Goal: Information Seeking & Learning: Learn about a topic

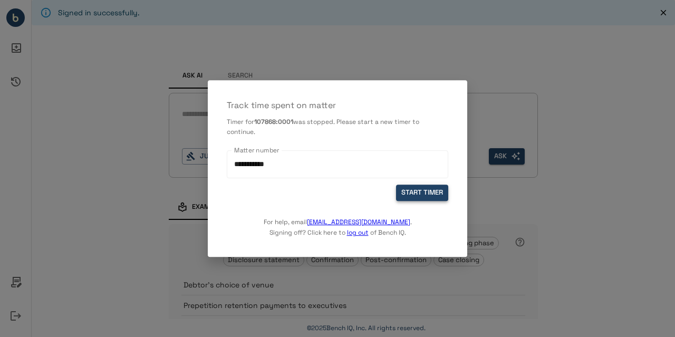
click at [430, 193] on button "START TIMER" at bounding box center [422, 193] width 52 height 16
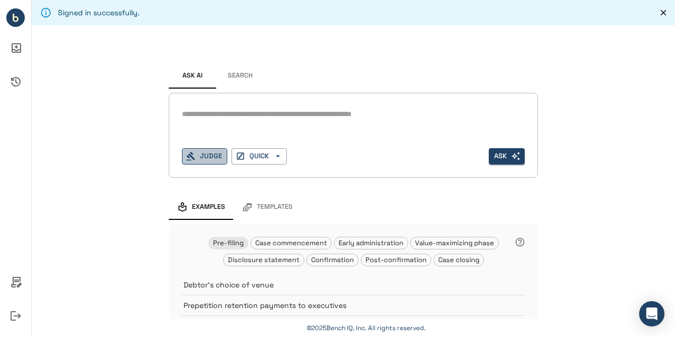
click at [206, 156] on button "Judge" at bounding box center [204, 156] width 45 height 16
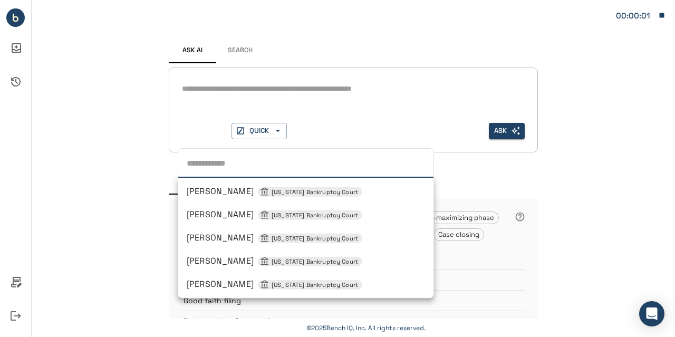
type input "*"
type input "**********"
type input "**"
type input "***"
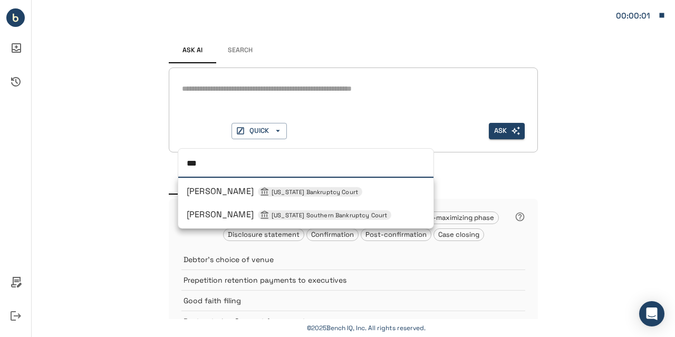
type input "****"
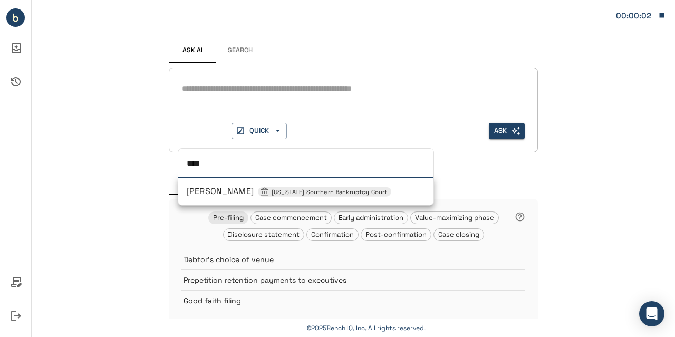
click at [220, 189] on span "Sean H Lane New York Southern Bankruptcy Court" at bounding box center [289, 191] width 205 height 11
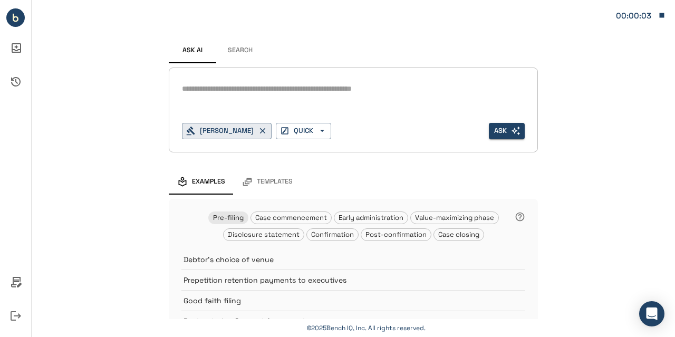
click at [225, 90] on textarea at bounding box center [353, 89] width 343 height 12
click at [311, 130] on button "QUICK" at bounding box center [303, 131] width 55 height 16
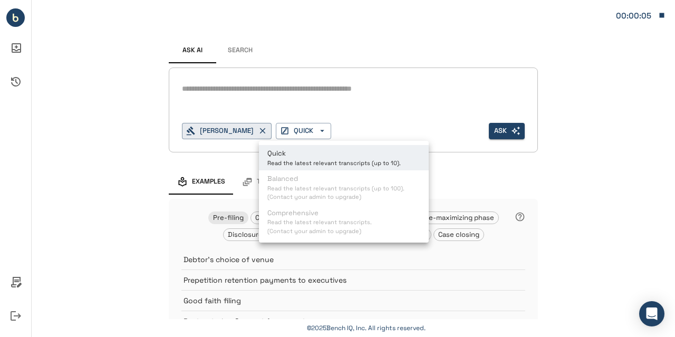
click at [285, 98] on div at bounding box center [337, 168] width 675 height 337
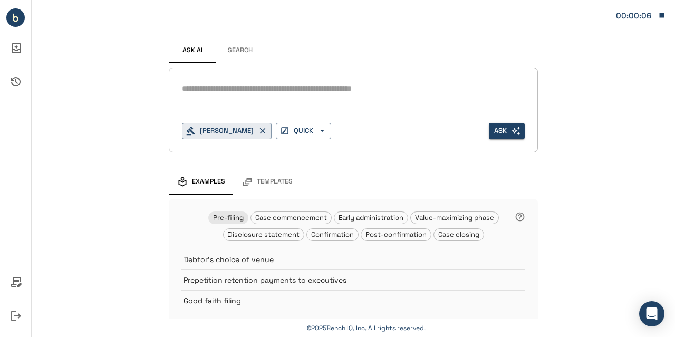
click at [216, 100] on div "*" at bounding box center [353, 98] width 343 height 34
click at [194, 92] on textarea at bounding box center [353, 89] width 343 height 12
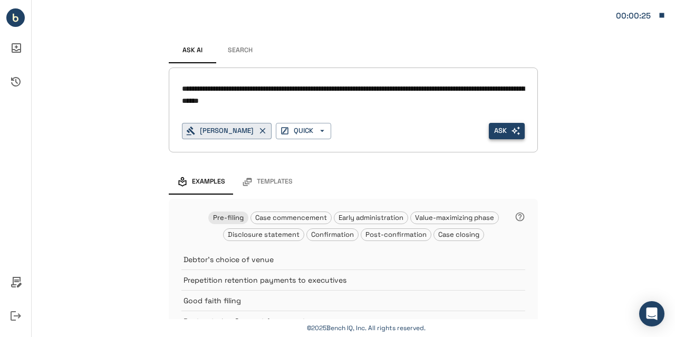
type textarea "**********"
click at [496, 128] on button "Ask" at bounding box center [507, 131] width 36 height 16
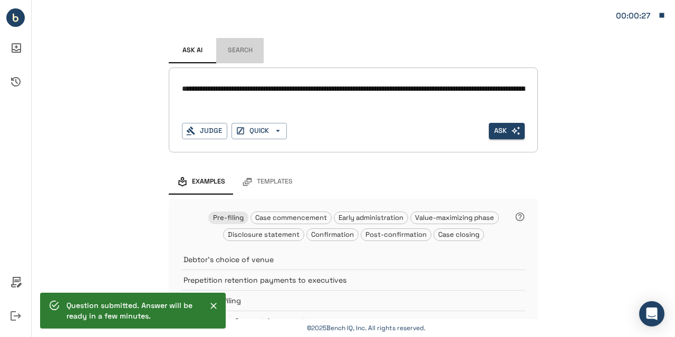
click at [238, 54] on button "Search" at bounding box center [239, 50] width 47 height 25
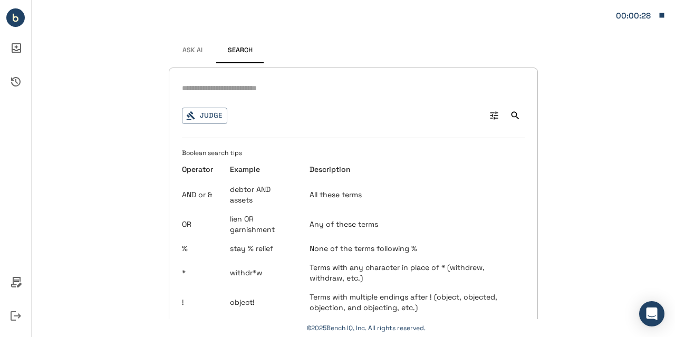
click at [235, 92] on input "text" at bounding box center [353, 88] width 343 height 15
type input "**********"
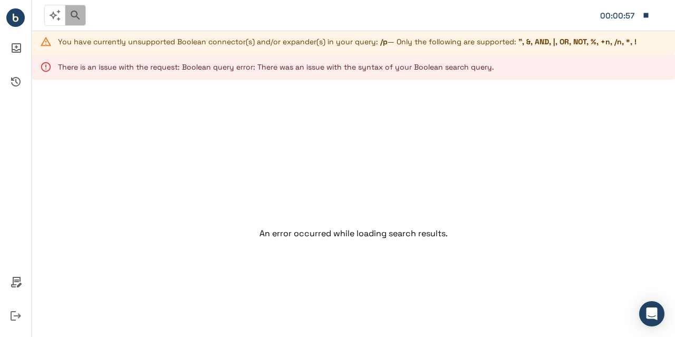
click at [78, 20] on icon "button" at bounding box center [75, 15] width 13 height 13
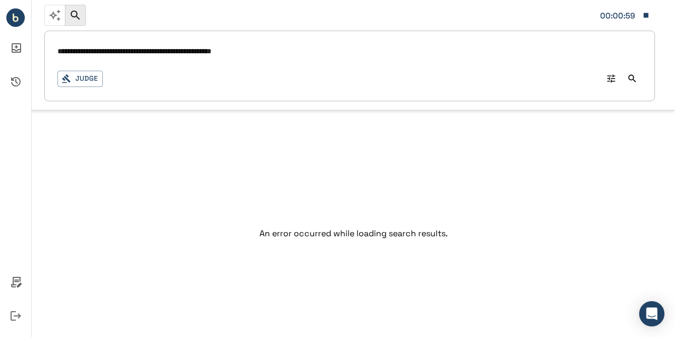
click at [83, 53] on input "**********" at bounding box center [349, 51] width 584 height 15
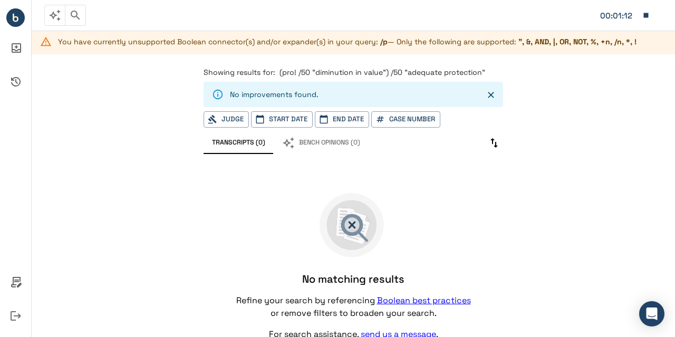
click at [78, 15] on icon "button" at bounding box center [75, 15] width 13 height 13
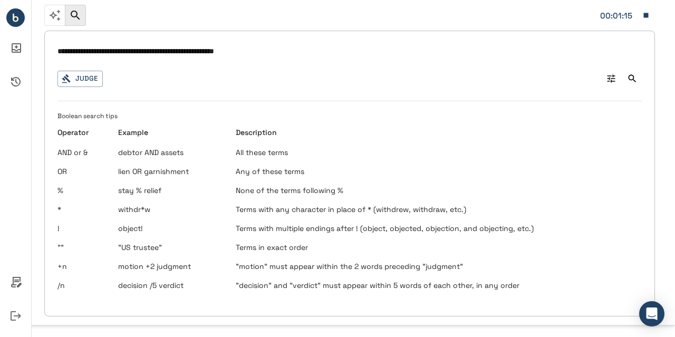
click at [74, 50] on input "**********" at bounding box center [349, 51] width 584 height 15
click at [220, 52] on input "**********" at bounding box center [349, 51] width 584 height 15
type input "**********"
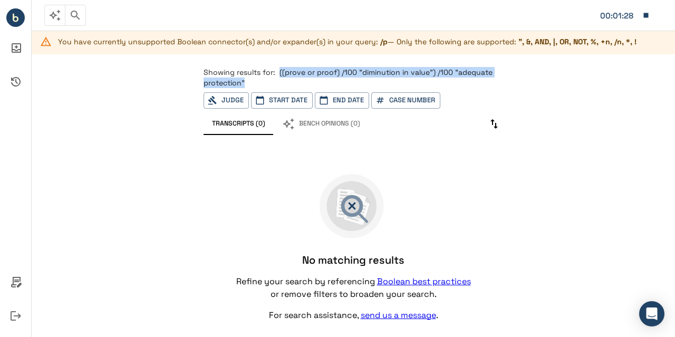
drag, startPoint x: 250, startPoint y: 82, endPoint x: 277, endPoint y: 72, distance: 28.7
click at [277, 72] on p "Showing results for: ((prove or proof) /100 "diminution in value") /100 "adequa…" at bounding box center [353, 77] width 299 height 21
copy span "((prove or proof) /100 "diminution in value") /100 "adequate protection""
click at [646, 16] on icon "button" at bounding box center [646, 15] width 5 height 5
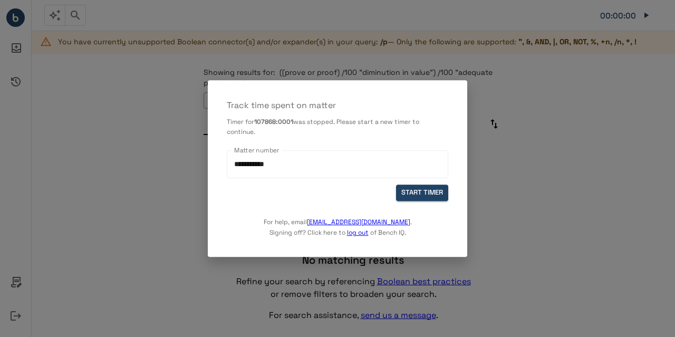
click at [519, 83] on div at bounding box center [337, 168] width 675 height 337
click at [422, 190] on button "START TIMER" at bounding box center [422, 193] width 52 height 16
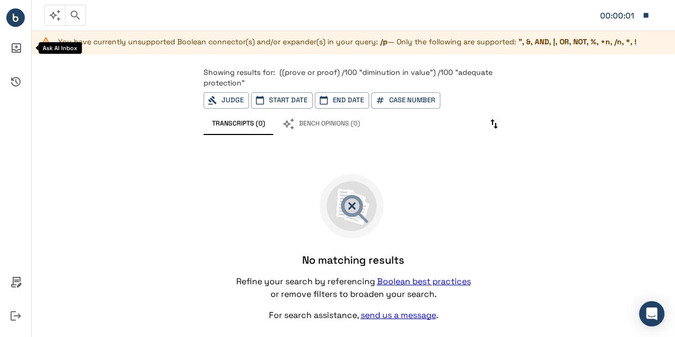
click at [22, 50] on icon "Ask AI Inbox" at bounding box center [15, 47] width 25 height 25
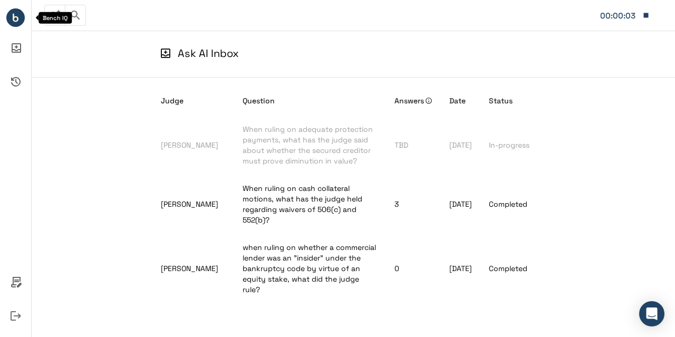
click at [11, 21] on circle "Bench IQ" at bounding box center [15, 17] width 18 height 18
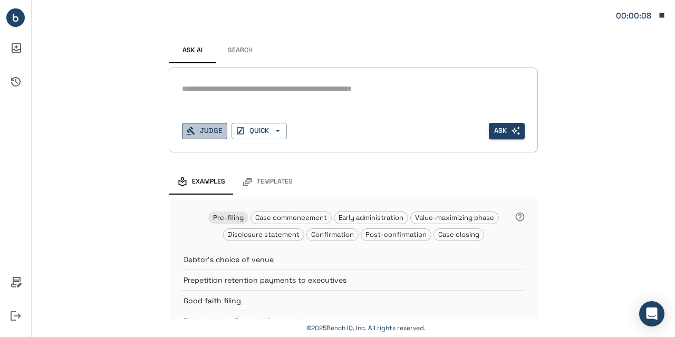
click at [207, 131] on button "Judge" at bounding box center [204, 131] width 45 height 16
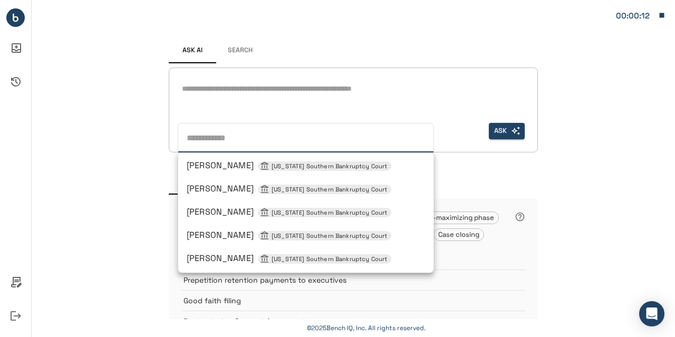
scroll to position [558, 0]
click at [216, 261] on span "Sean H Lane New York Southern Bankruptcy Court" at bounding box center [289, 257] width 205 height 11
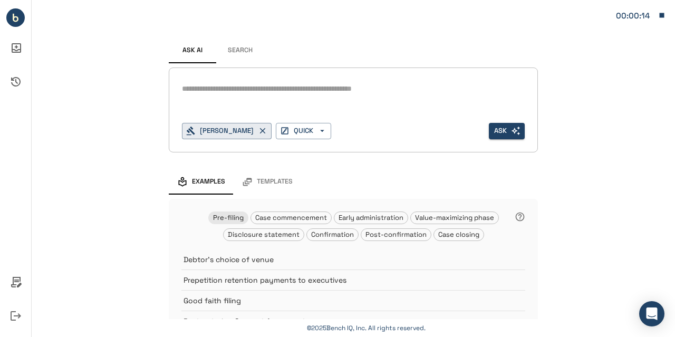
click at [194, 96] on div "*" at bounding box center [353, 89] width 343 height 17
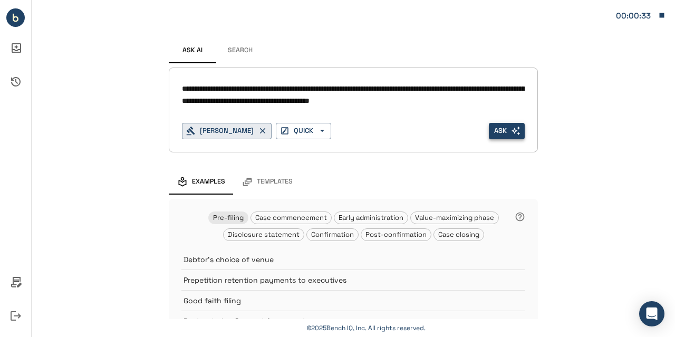
type textarea "**********"
click at [511, 126] on icon "button" at bounding box center [515, 130] width 9 height 9
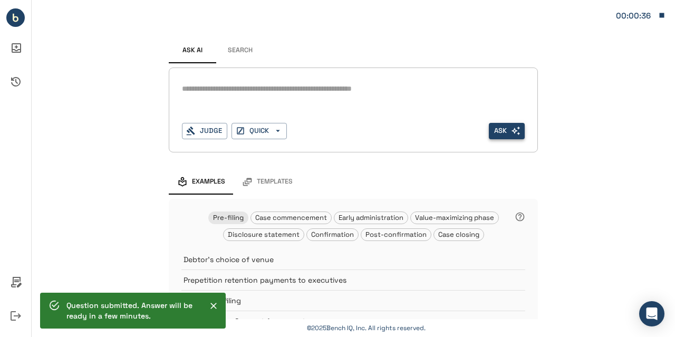
scroll to position [100, 0]
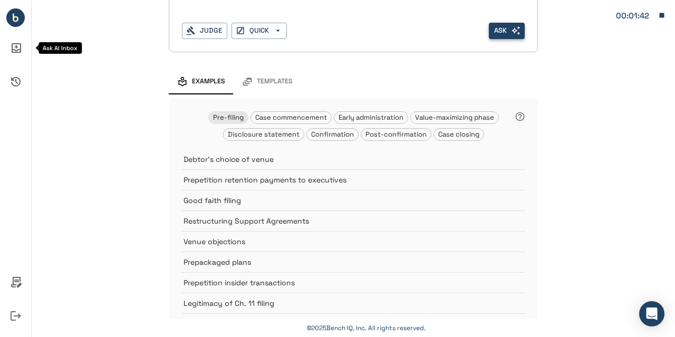
click at [17, 52] on icon "Ask AI Inbox" at bounding box center [16, 47] width 9 height 9
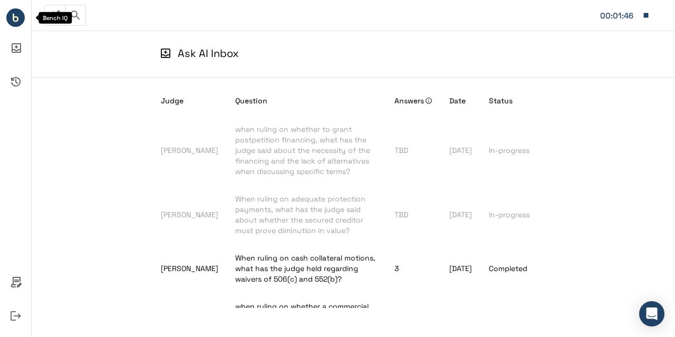
click at [15, 16] on circle "Bench IQ" at bounding box center [15, 17] width 18 height 18
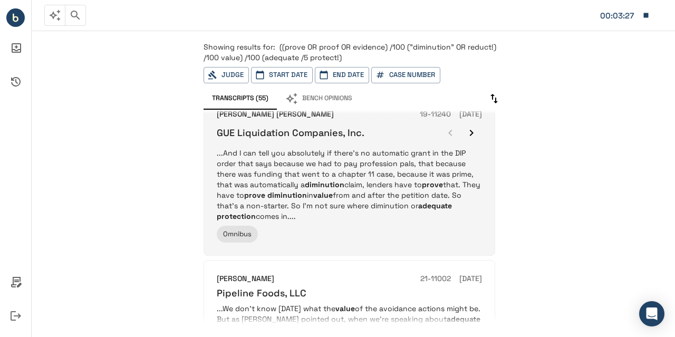
scroll to position [193, 0]
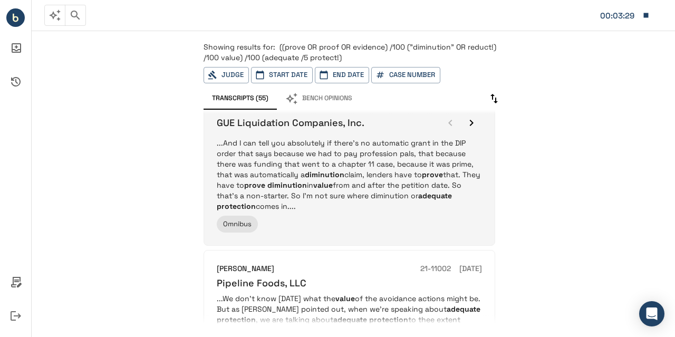
click at [353, 216] on div "Omnibus" at bounding box center [349, 224] width 265 height 17
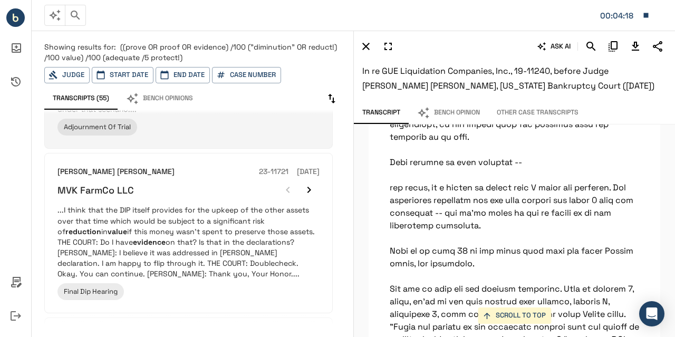
scroll to position [1007, 0]
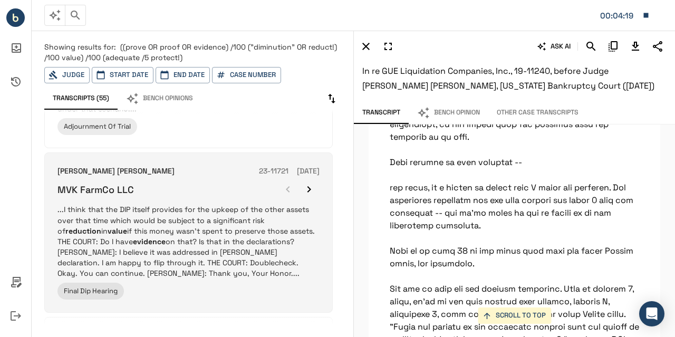
click at [222, 239] on p "...I think that the DIP itself provides for the upkeep of the other assets over…" at bounding box center [188, 241] width 262 height 74
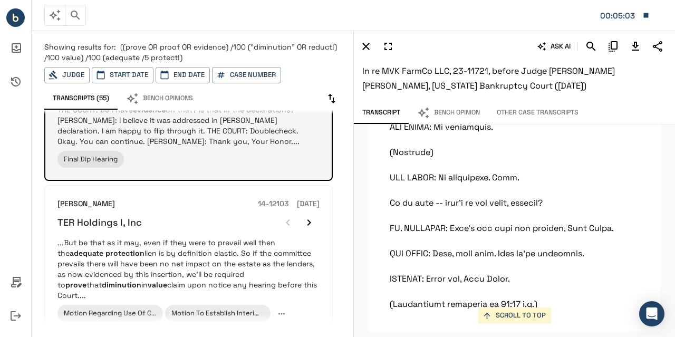
scroll to position [1139, 0]
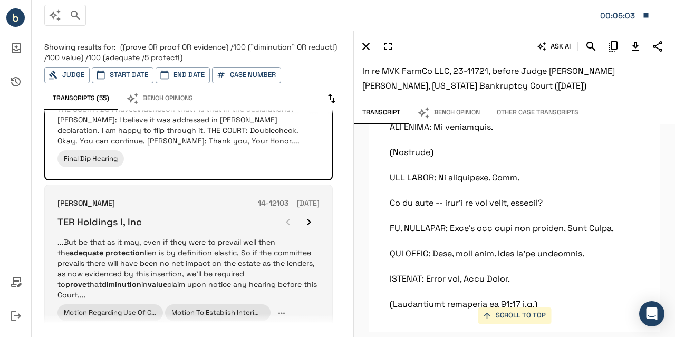
click at [123, 237] on p "...But be that as it may, even if they were to prevail well then the adequate p…" at bounding box center [188, 268] width 262 height 63
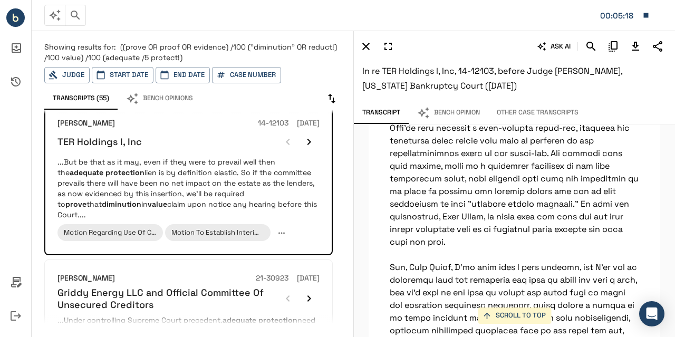
scroll to position [10188, 0]
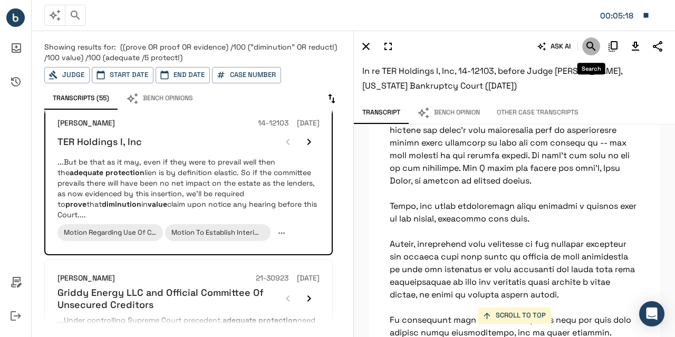
click at [597, 48] on icon "Search" at bounding box center [591, 46] width 13 height 13
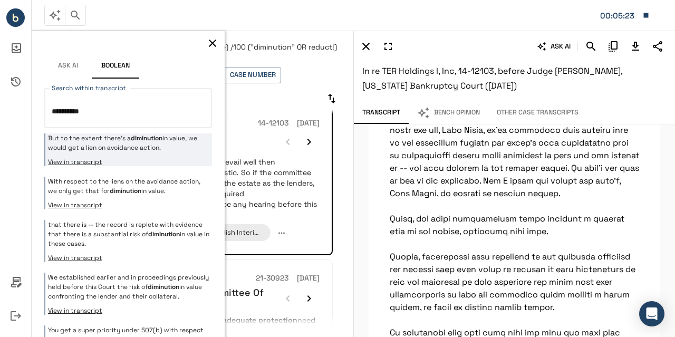
type textarea "**********"
click at [147, 162] on button "View in transcript" at bounding box center [128, 162] width 161 height 8
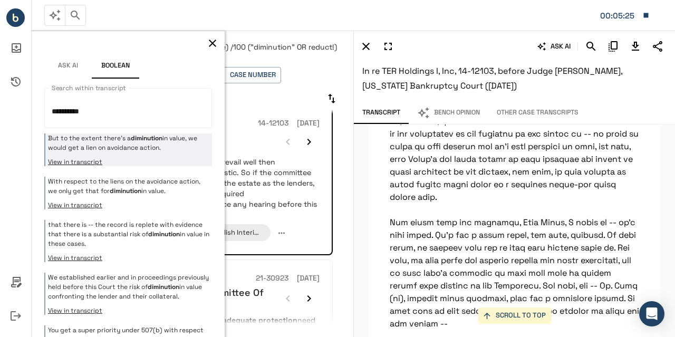
scroll to position [34559, 0]
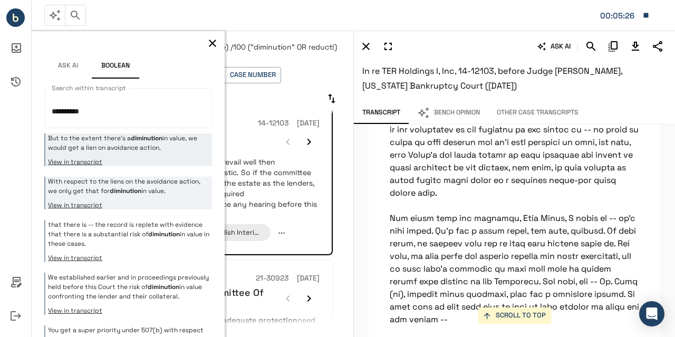
click at [157, 190] on p "With respect to the liens on the avoidance action, we only get that for diminut…" at bounding box center [128, 186] width 161 height 19
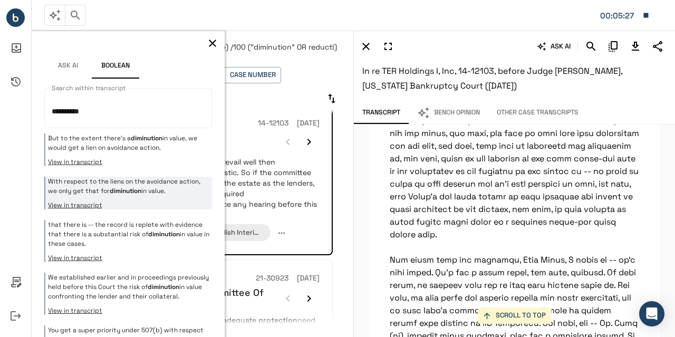
scroll to position [34515, 0]
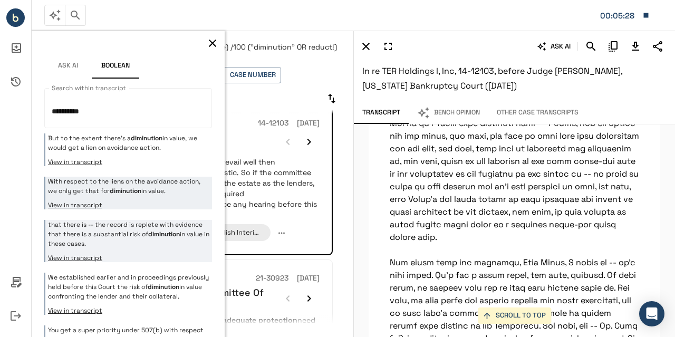
click at [165, 225] on p "that there is -- the record is replete with evidence that there is a substantia…" at bounding box center [128, 234] width 161 height 28
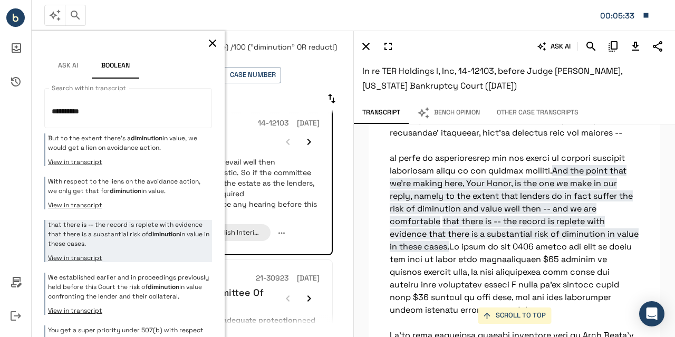
scroll to position [8240, 0]
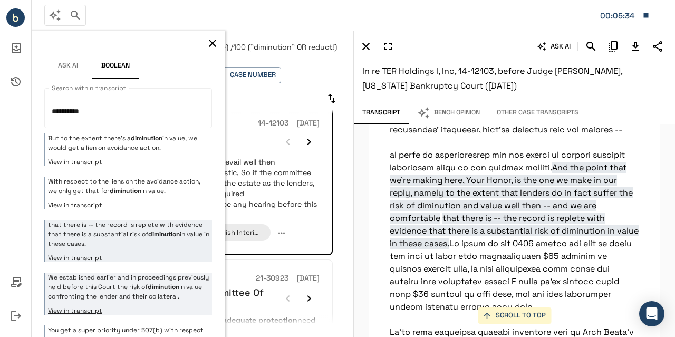
click at [145, 279] on p "We established earlier and in proceedings previously held before this Court the…" at bounding box center [128, 287] width 161 height 28
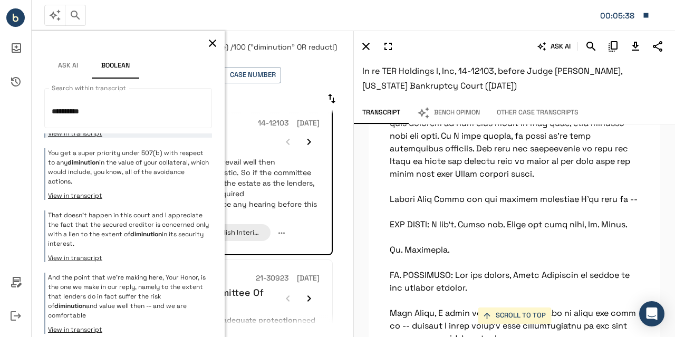
scroll to position [196, 0]
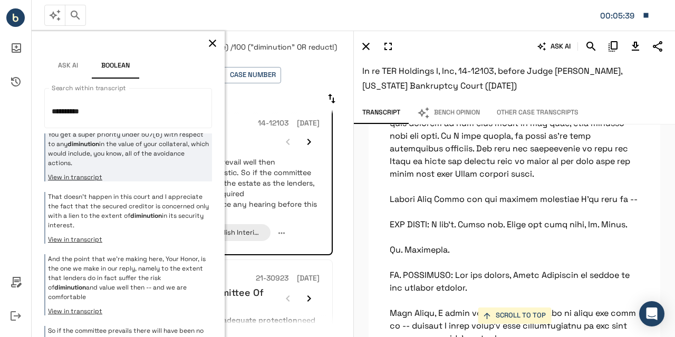
click at [157, 176] on div "You get a super priority under 507(b) with respect to any diminution in the val…" at bounding box center [128, 156] width 168 height 52
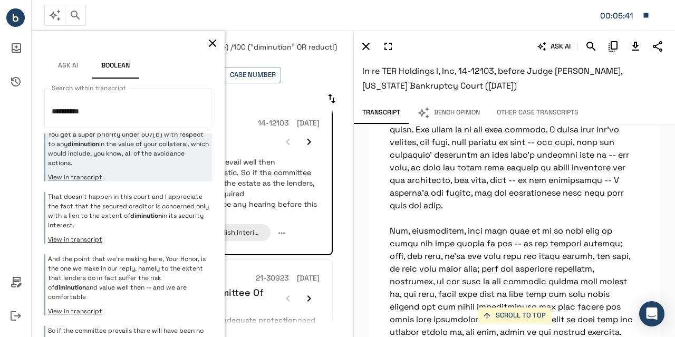
scroll to position [35954, 0]
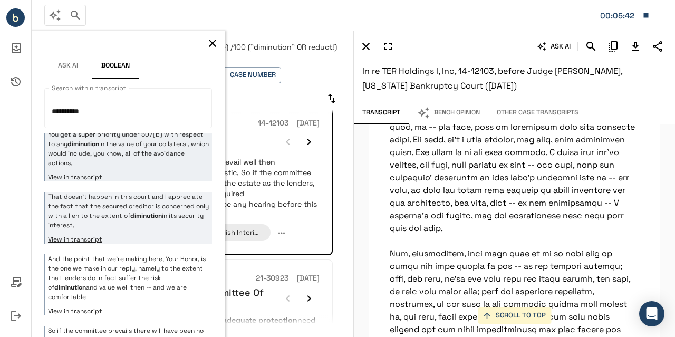
click at [153, 220] on p "That doesn't happen in this court and I appreciate the fact that the secured cr…" at bounding box center [128, 211] width 161 height 38
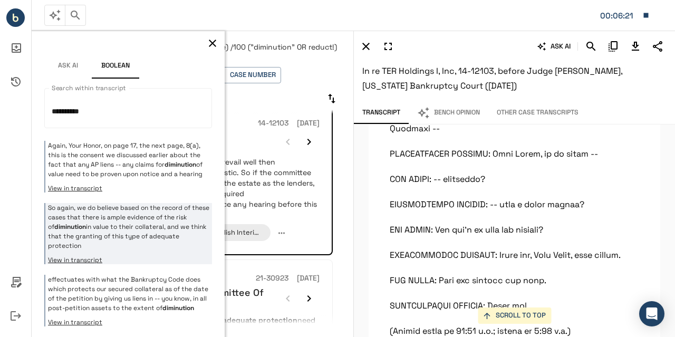
scroll to position [691, 0]
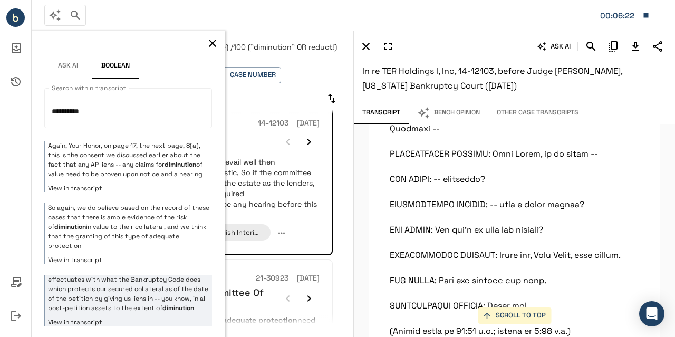
click at [151, 285] on p "effectuates with what the Bankruptcy Code does which protects our secured colla…" at bounding box center [128, 294] width 161 height 38
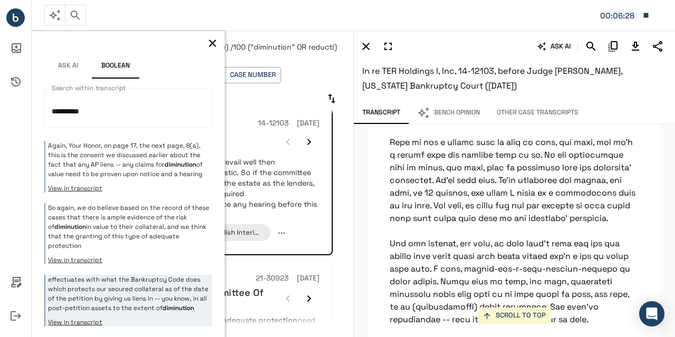
scroll to position [36607, 0]
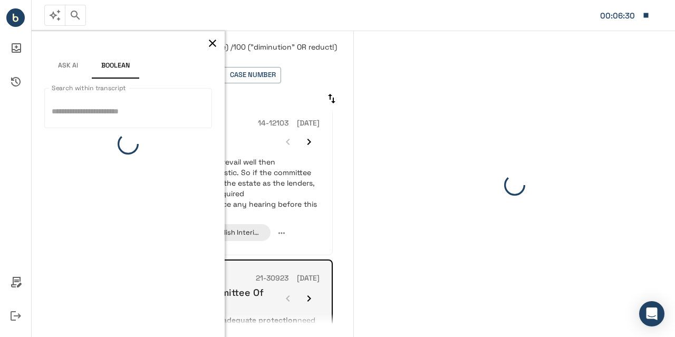
scroll to position [0, 0]
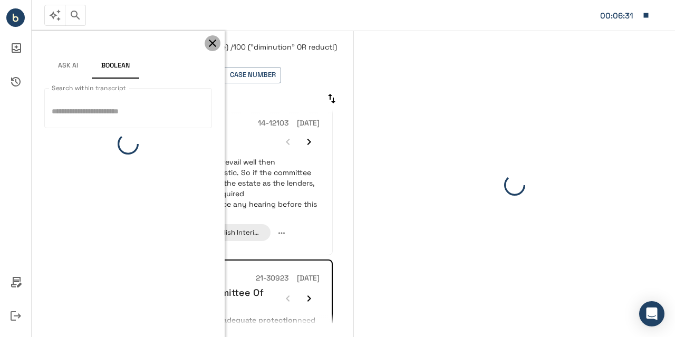
click at [214, 41] on icon "button" at bounding box center [212, 43] width 7 height 7
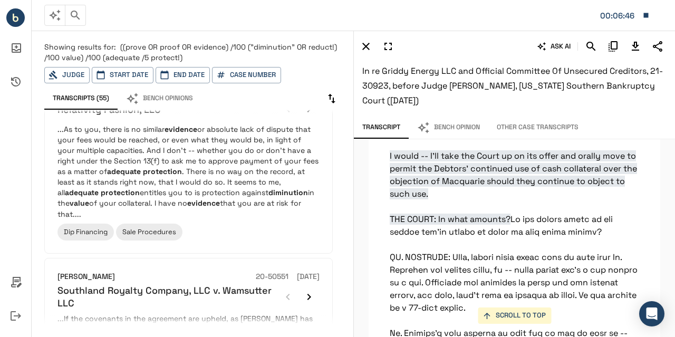
scroll to position [507, 0]
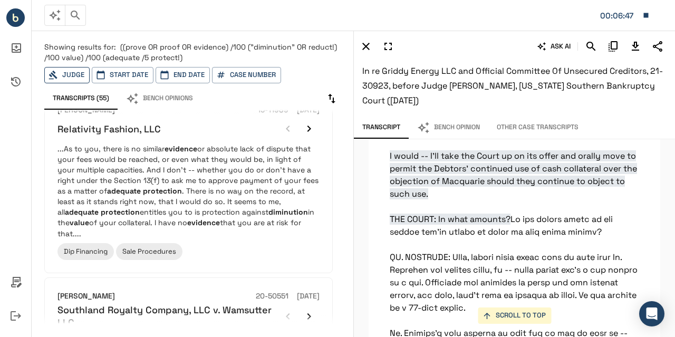
click at [63, 76] on button "Judge" at bounding box center [66, 75] width 45 height 16
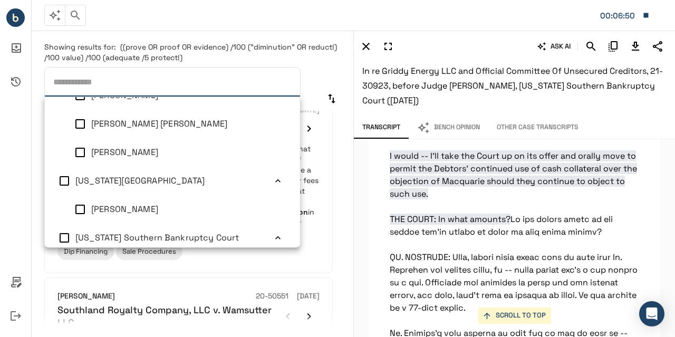
scroll to position [1015, 0]
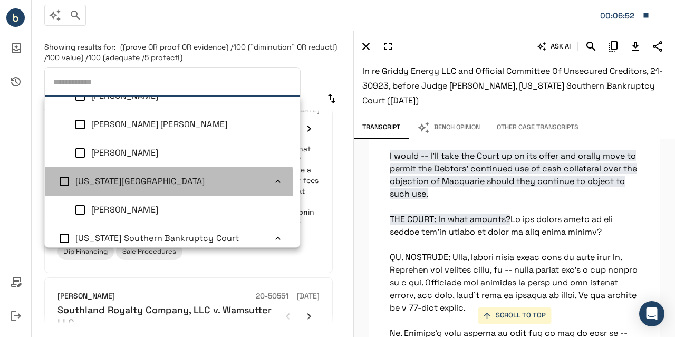
click at [109, 183] on span "[US_STATE][GEOGRAPHIC_DATA]" at bounding box center [139, 181] width 129 height 11
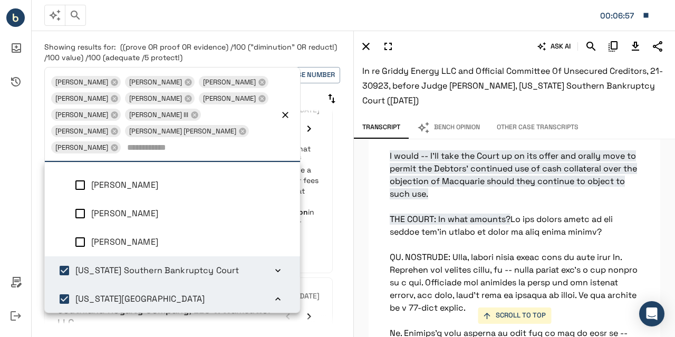
scroll to position [4, 0]
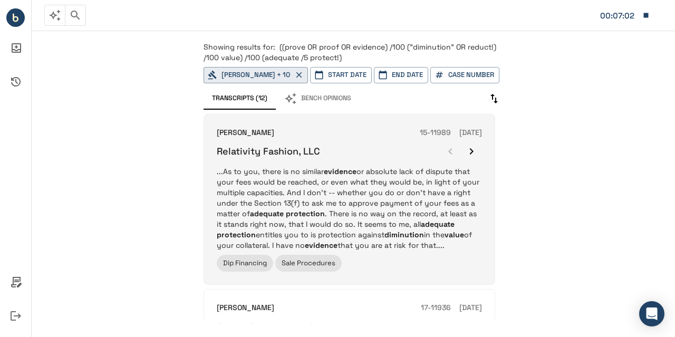
click at [394, 239] on em "diminution" at bounding box center [404, 234] width 40 height 9
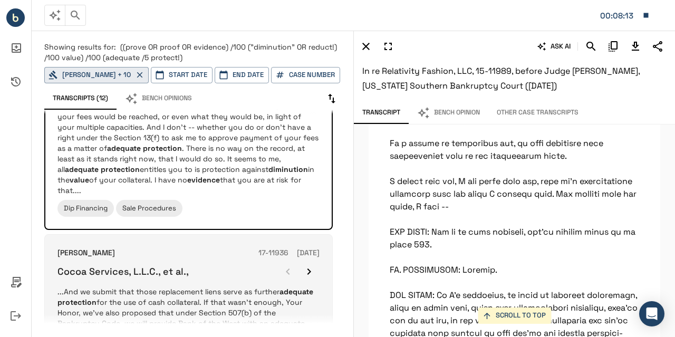
scroll to position [65, 0]
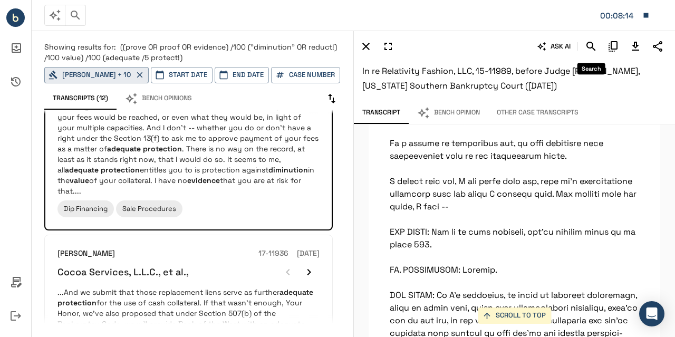
click at [592, 48] on icon "Search" at bounding box center [591, 46] width 13 height 13
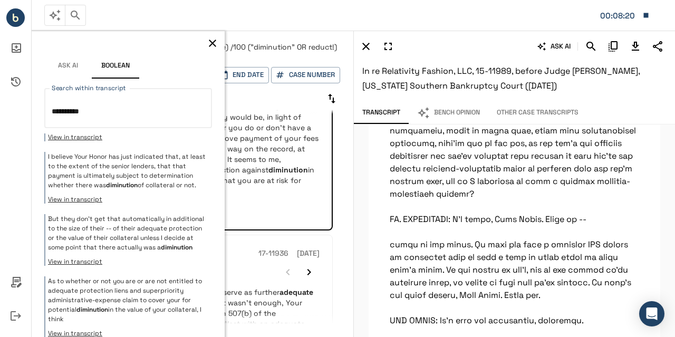
scroll to position [451, 0]
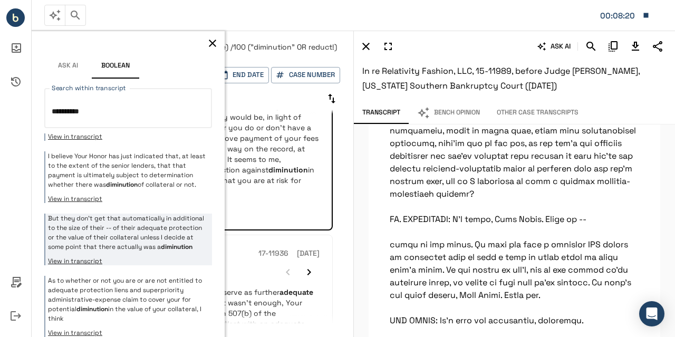
type textarea "**********"
click at [165, 251] on p "But they don't get that automatically in additional to the size of their -- of …" at bounding box center [128, 233] width 161 height 38
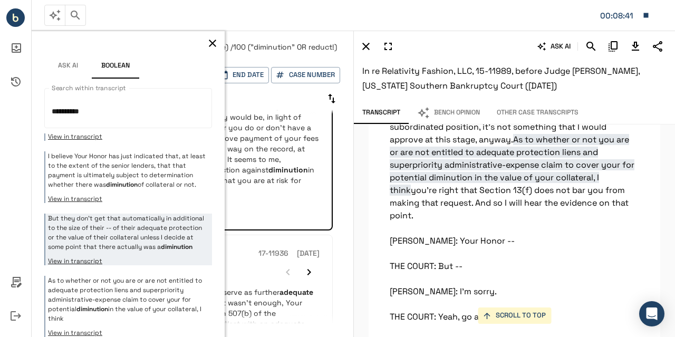
scroll to position [34740, 0]
click at [637, 42] on icon "Download Transcript" at bounding box center [635, 46] width 7 height 9
click at [638, 46] on icon "Download Transcript" at bounding box center [635, 46] width 13 height 13
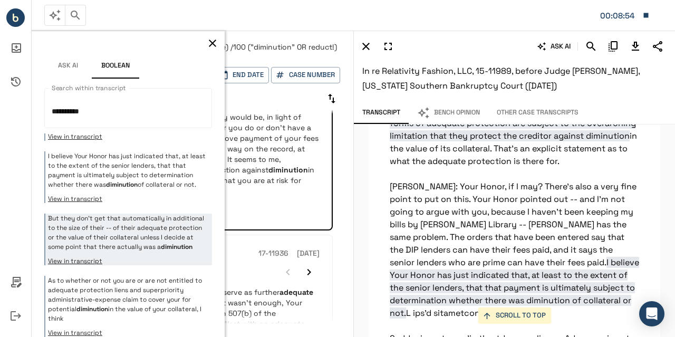
scroll to position [700, 0]
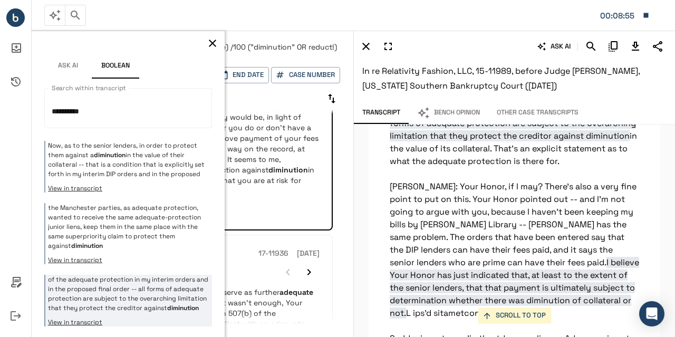
click at [134, 278] on p "of the adequate protection in my interim orders and in the proposed final order…" at bounding box center [128, 294] width 161 height 38
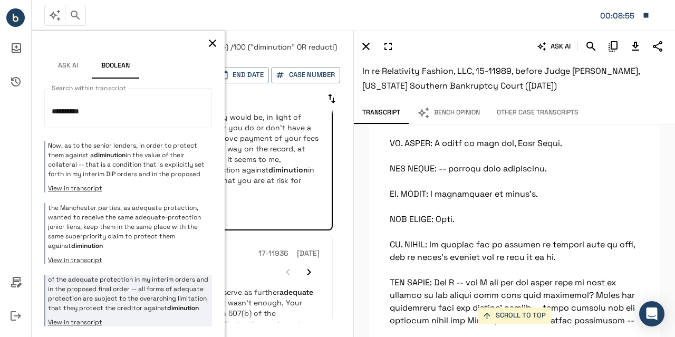
scroll to position [35420, 0]
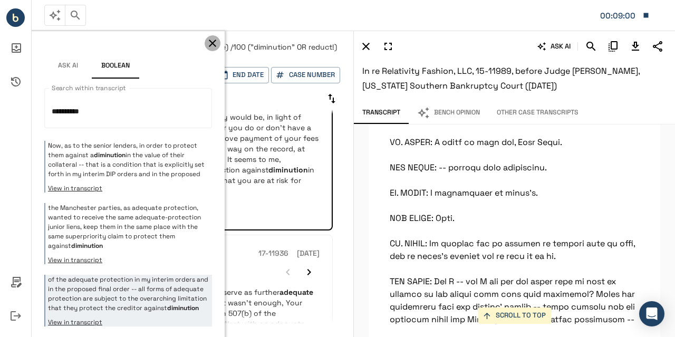
click at [209, 45] on icon "button" at bounding box center [212, 43] width 7 height 7
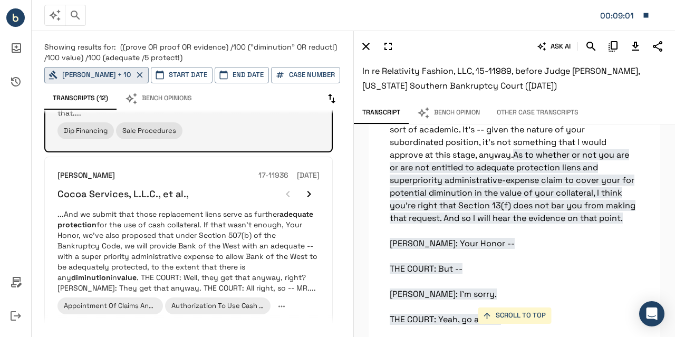
scroll to position [182, 0]
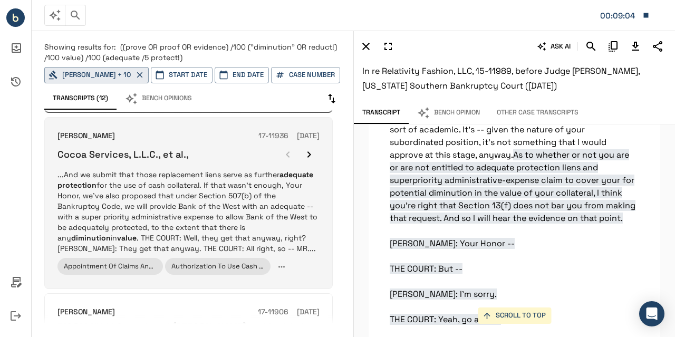
click at [208, 223] on p "...And we submit that those replacement liens serve as further adequate protect…" at bounding box center [188, 211] width 262 height 84
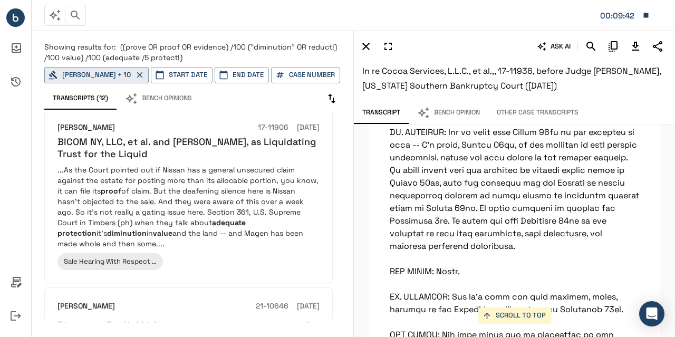
scroll to position [367, 0]
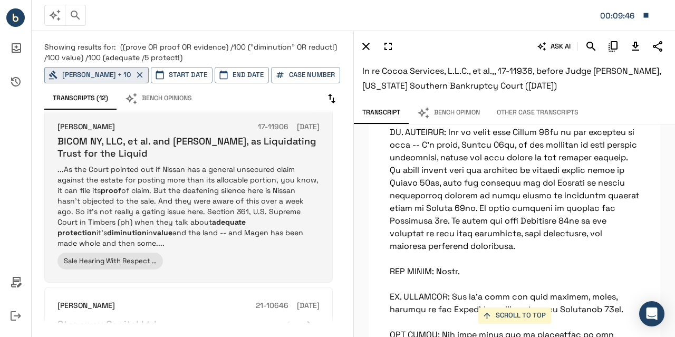
click at [287, 258] on div "Sale Hearing With Respect To The Sale Of Assets Of Bicom" at bounding box center [188, 261] width 262 height 17
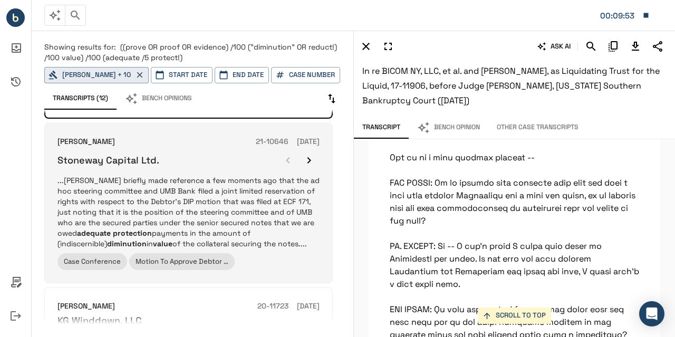
scroll to position [532, 0]
click at [216, 196] on p "...[PERSON_NAME] briefly made reference a few moments ago that the ad hoc steer…" at bounding box center [188, 212] width 262 height 74
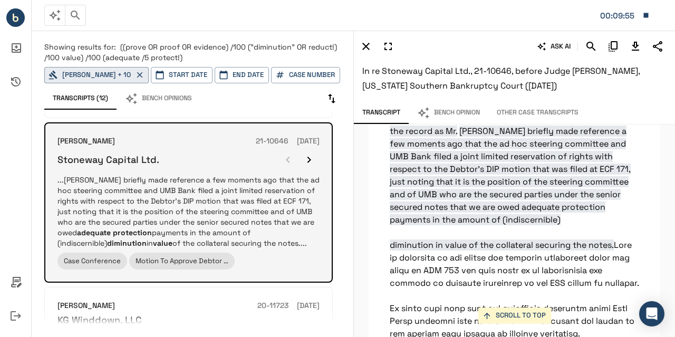
scroll to position [4969, 0]
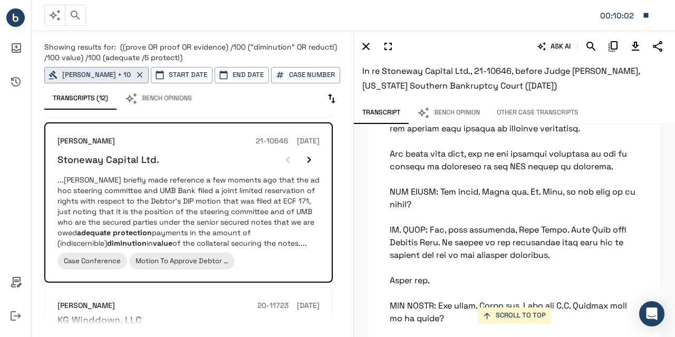
scroll to position [5134, 0]
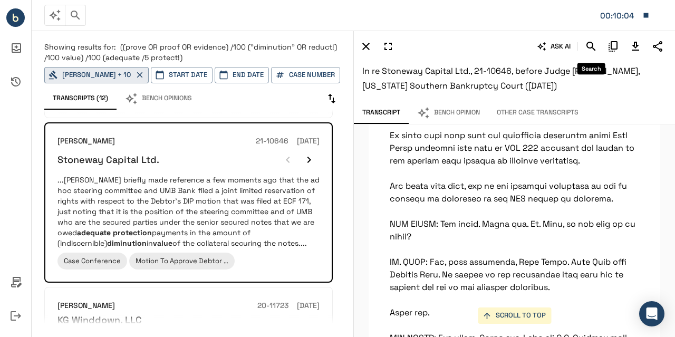
click at [592, 45] on icon "Search" at bounding box center [591, 46] width 13 height 13
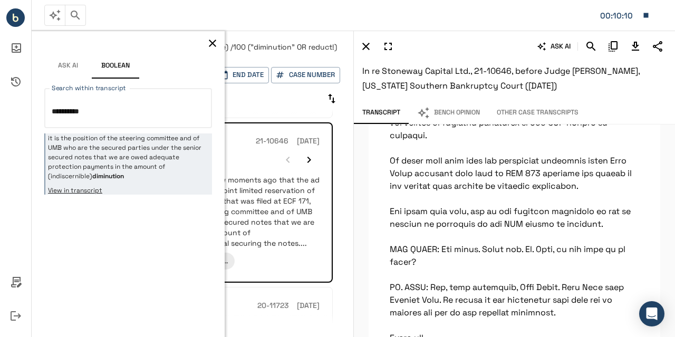
type textarea "**********"
click at [213, 45] on icon "button" at bounding box center [212, 43] width 13 height 13
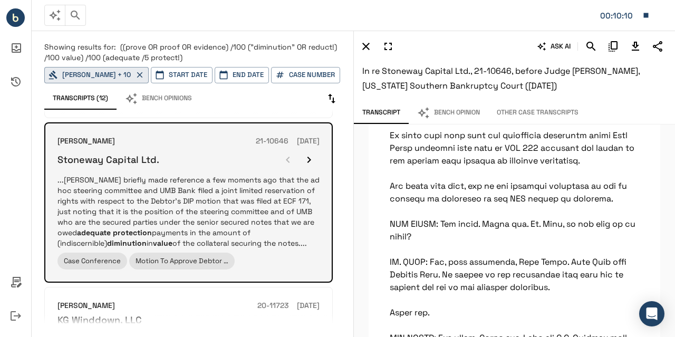
scroll to position [665, 0]
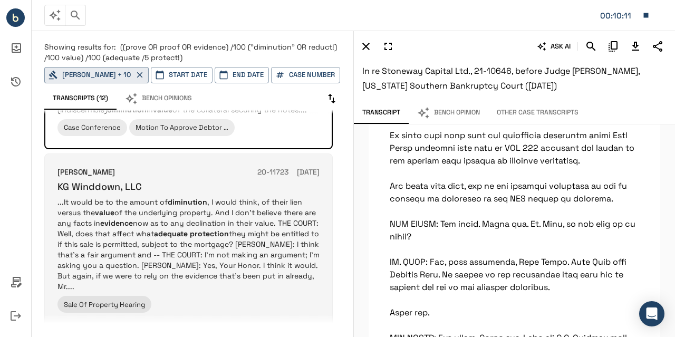
click at [291, 266] on p "...It would be to the amount of diminution , I would think, of their lien versu…" at bounding box center [188, 244] width 262 height 95
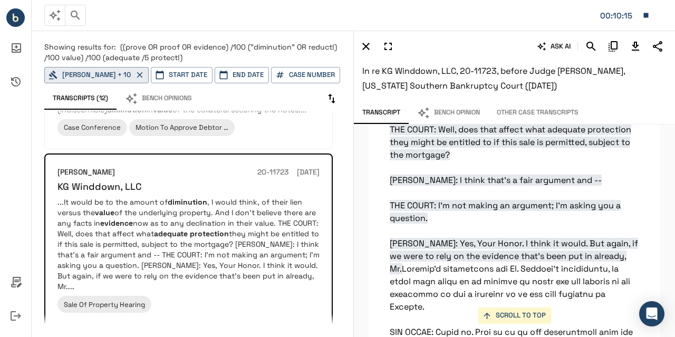
scroll to position [12666, 0]
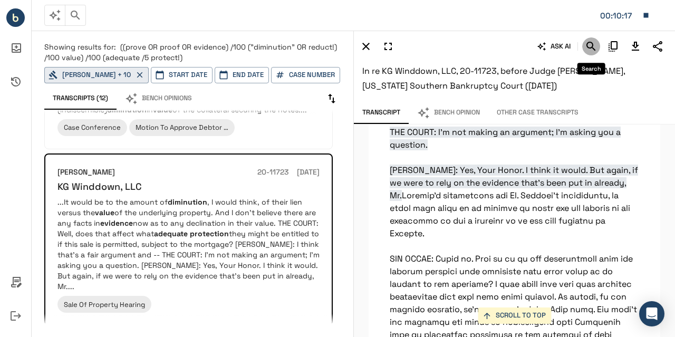
click at [593, 41] on icon "Search" at bounding box center [591, 46] width 13 height 13
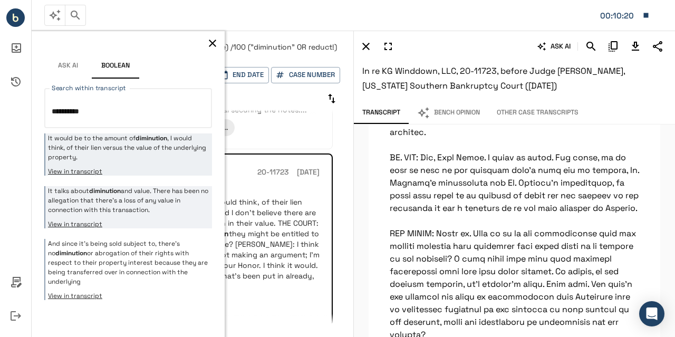
type textarea "**********"
click at [159, 215] on div "It talks about diminution and value. There has been no allegation that there's …" at bounding box center [128, 207] width 168 height 42
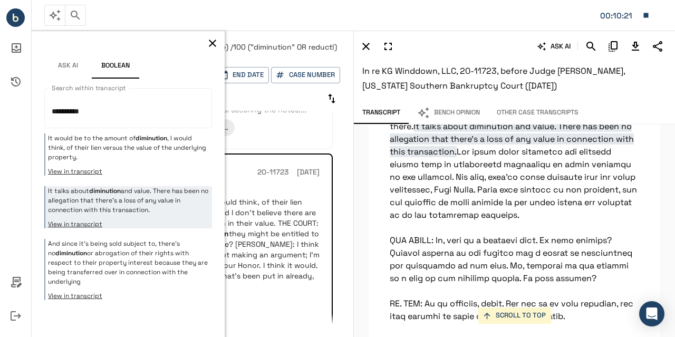
scroll to position [11652, 0]
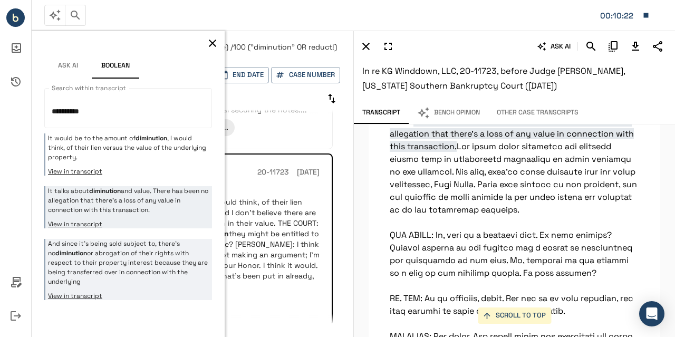
click at [125, 292] on button "View in transcript" at bounding box center [128, 296] width 161 height 8
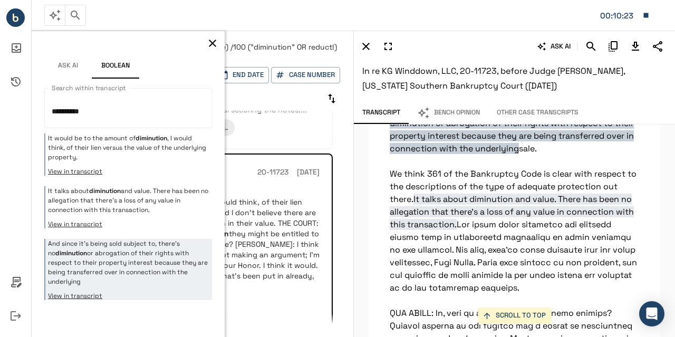
scroll to position [11618, 0]
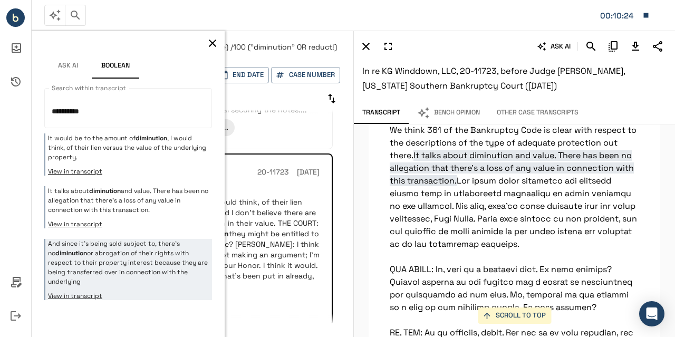
click at [212, 44] on icon "button" at bounding box center [212, 43] width 7 height 7
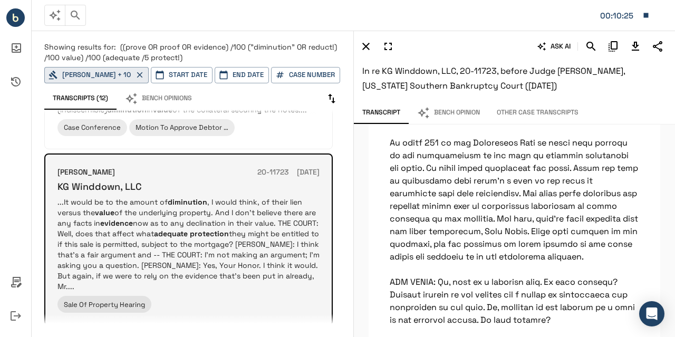
scroll to position [847, 0]
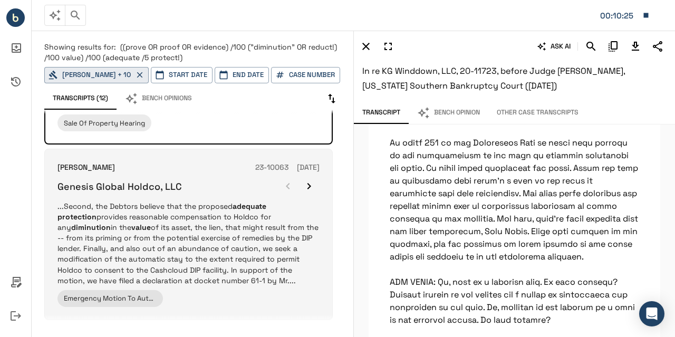
click at [243, 226] on p "...Second, the Debtors believe that the proposed adequate protection provides r…" at bounding box center [188, 243] width 262 height 84
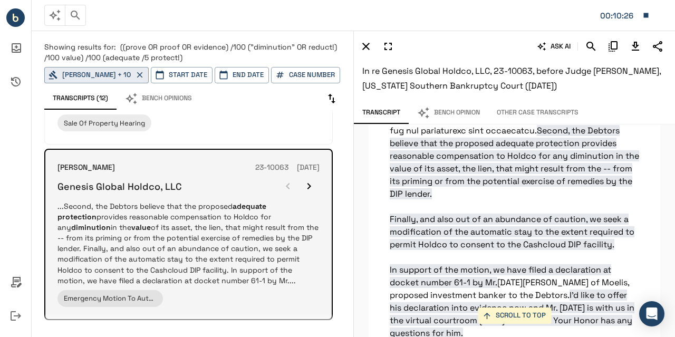
scroll to position [2008, 0]
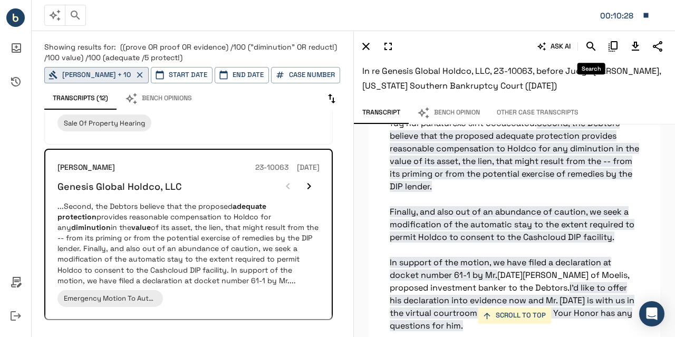
click at [588, 45] on icon "Search" at bounding box center [591, 46] width 13 height 13
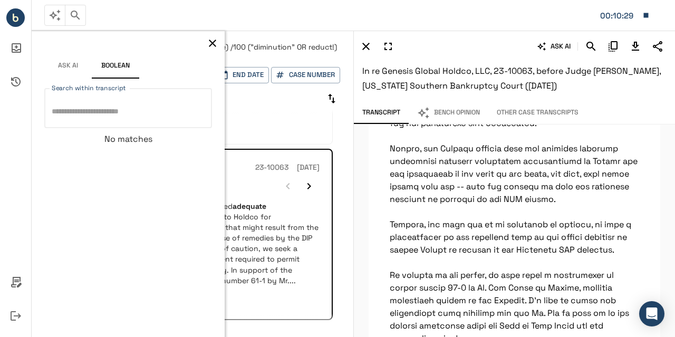
click at [84, 112] on textarea "Search within transcript" at bounding box center [128, 108] width 153 height 23
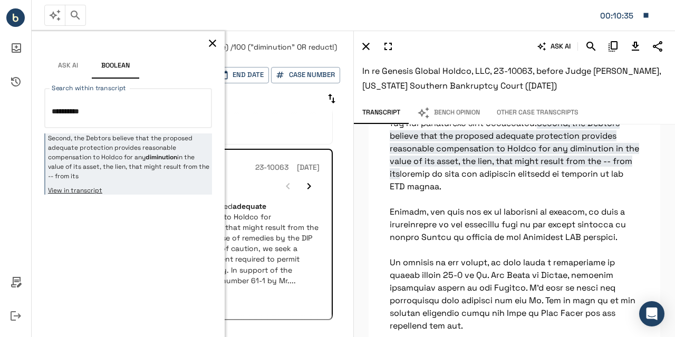
type textarea "**********"
click at [209, 40] on icon "button" at bounding box center [212, 43] width 13 height 13
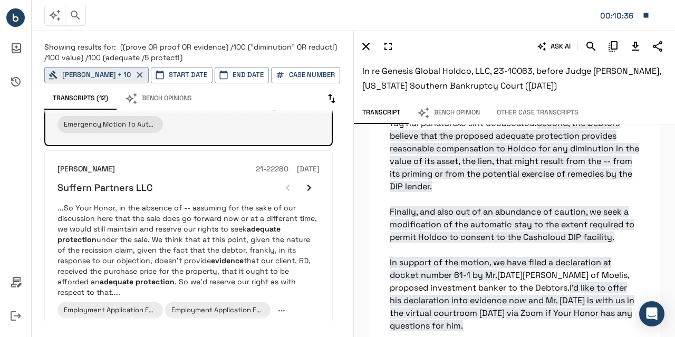
scroll to position [1021, 0]
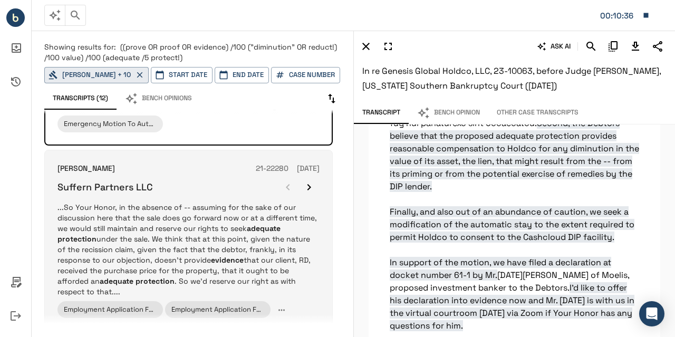
click at [203, 211] on p "...So Your Honor, in the absence of -- assuming for the sake of our discussion …" at bounding box center [188, 249] width 262 height 95
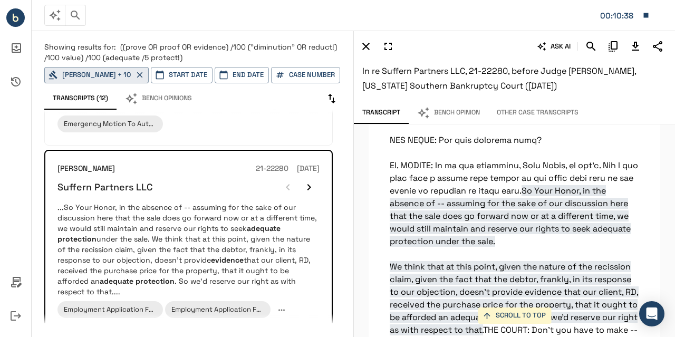
scroll to position [16832, 0]
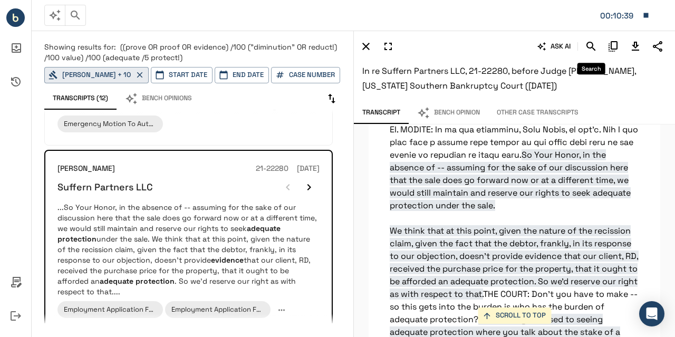
click at [592, 44] on icon "Search" at bounding box center [590, 46] width 9 height 9
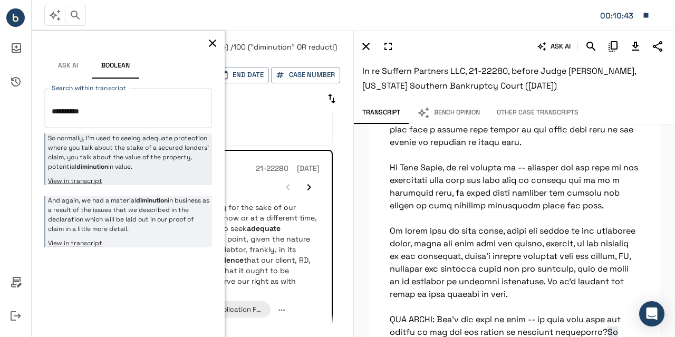
type textarea "**********"
click at [138, 228] on p "And again, we had a material diminution in business as a result of the issues t…" at bounding box center [128, 215] width 161 height 38
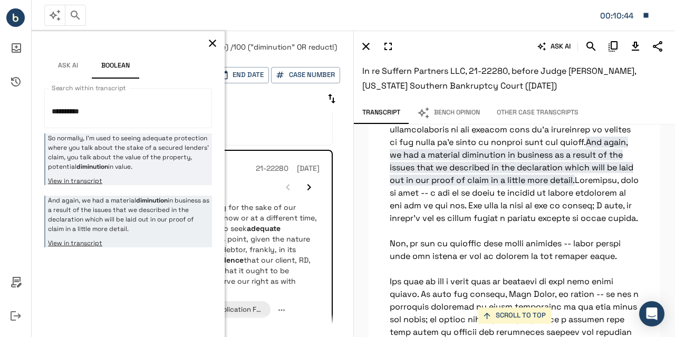
scroll to position [26202, 0]
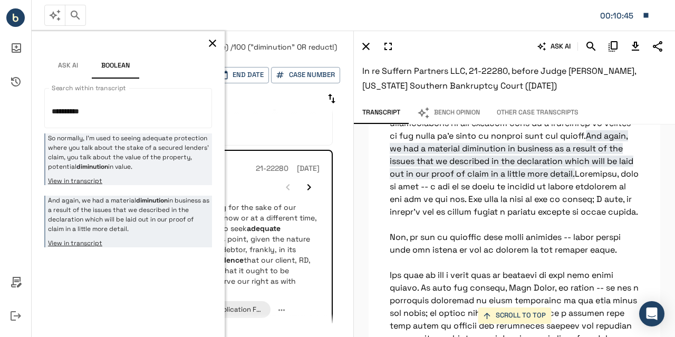
click at [175, 173] on div "So normally, I'm used to seeing adequate protection where you talk about the st…" at bounding box center [128, 159] width 168 height 52
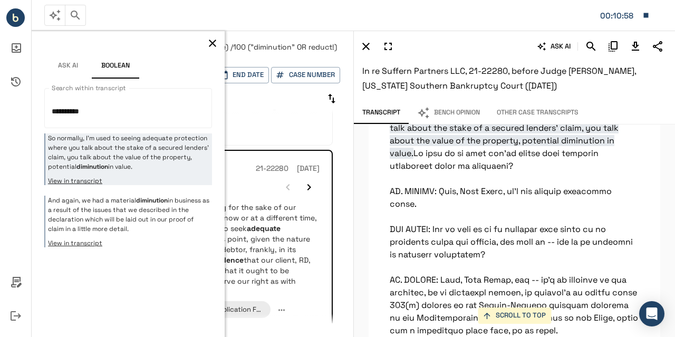
scroll to position [17066, 0]
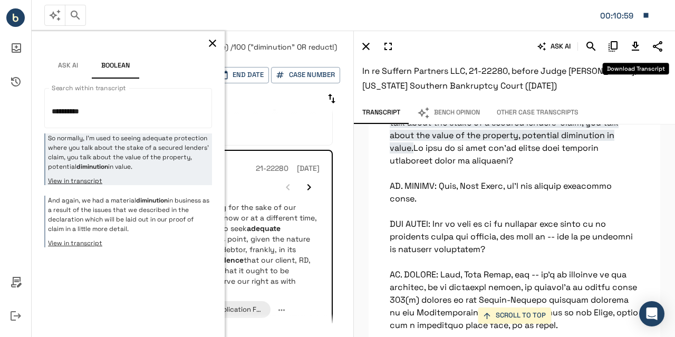
click at [633, 49] on icon "Download Transcript" at bounding box center [635, 46] width 13 height 13
click at [213, 47] on icon "button" at bounding box center [212, 43] width 13 height 13
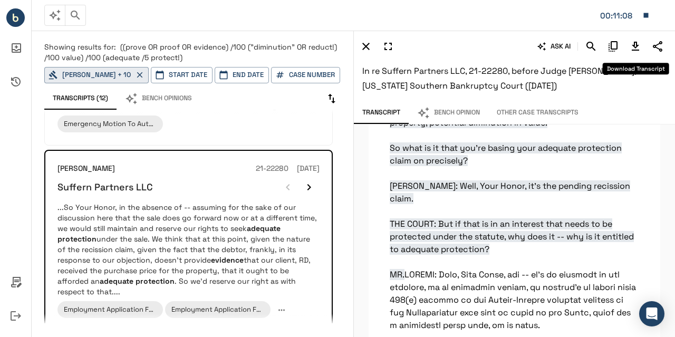
click at [634, 48] on icon "Download Transcript" at bounding box center [635, 46] width 13 height 13
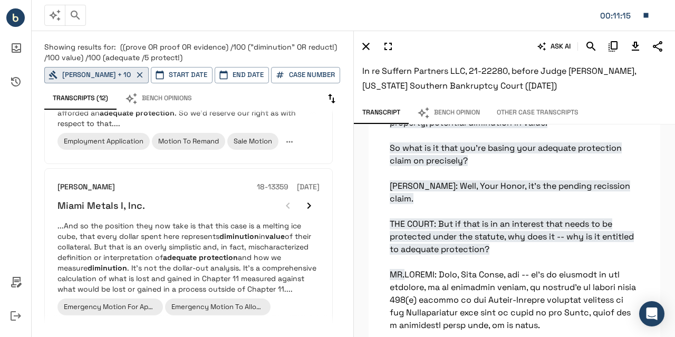
scroll to position [1378, 0]
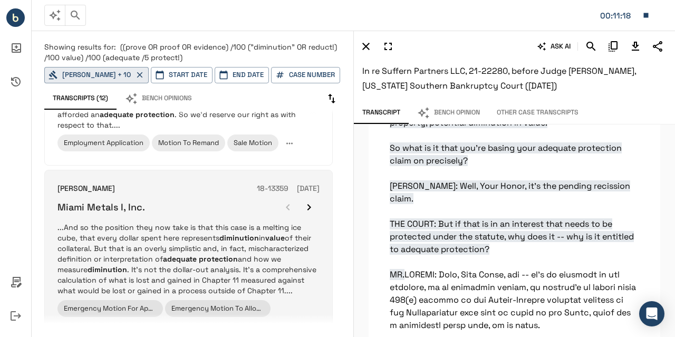
click at [147, 222] on p "...And so the position they now take is that this case is a melting ice cube, t…" at bounding box center [188, 259] width 262 height 74
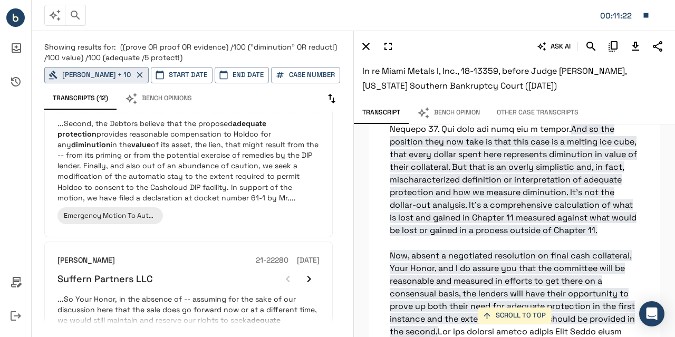
scroll to position [1083, 0]
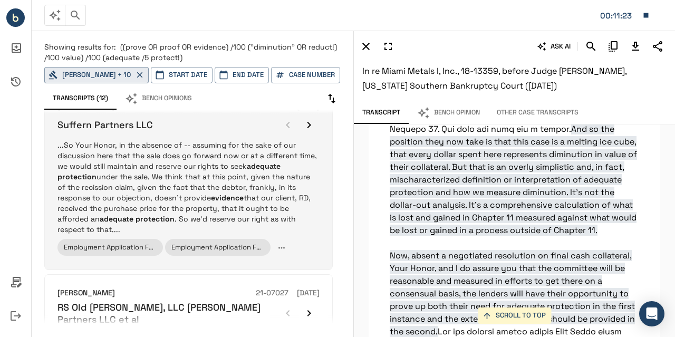
click at [211, 193] on em "evidence" at bounding box center [227, 197] width 33 height 9
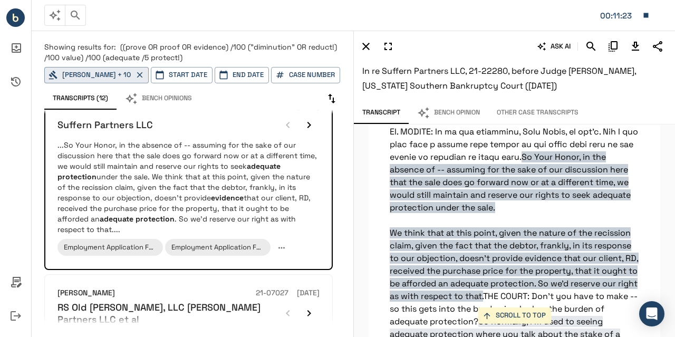
scroll to position [16832, 0]
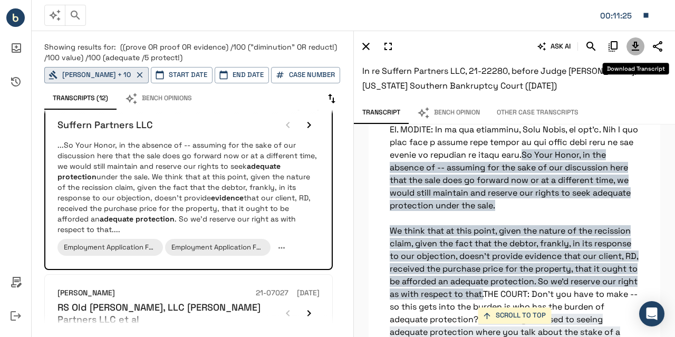
click at [637, 46] on icon "Download Transcript" at bounding box center [635, 46] width 7 height 9
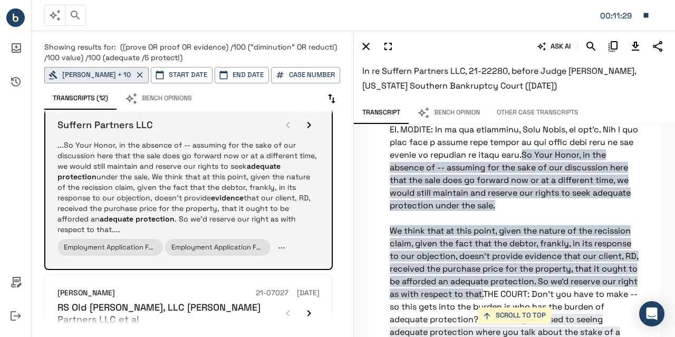
scroll to position [1224, 0]
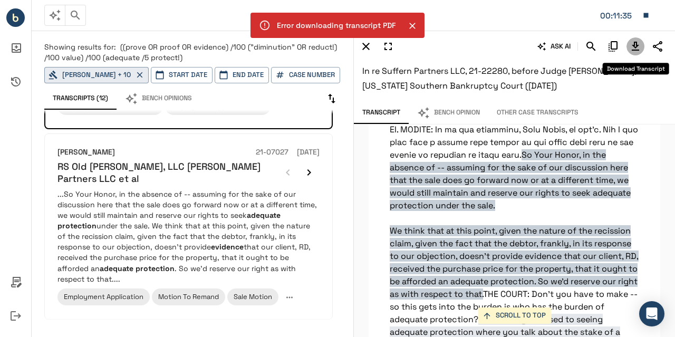
click at [635, 50] on icon "Download Transcript" at bounding box center [635, 46] width 7 height 9
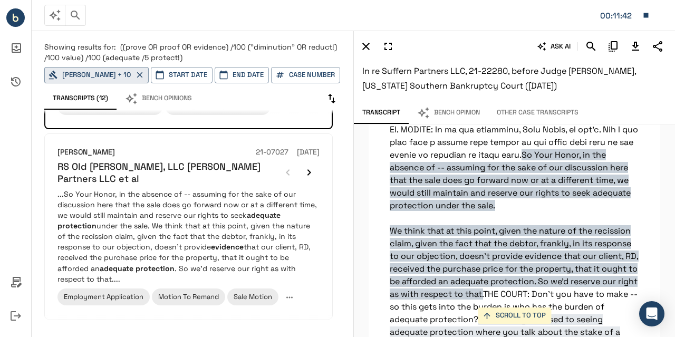
drag, startPoint x: 359, startPoint y: 70, endPoint x: 568, endPoint y: 85, distance: 209.8
click at [568, 85] on div "ASK AI In re Suffern Partners LLC, 21-22280, before Judge [PERSON_NAME], [US_ST…" at bounding box center [514, 65] width 321 height 73
copy span "In re Suffern Partners LLC, 21-22280, before Judge [PERSON_NAME], [US_STATE] So…"
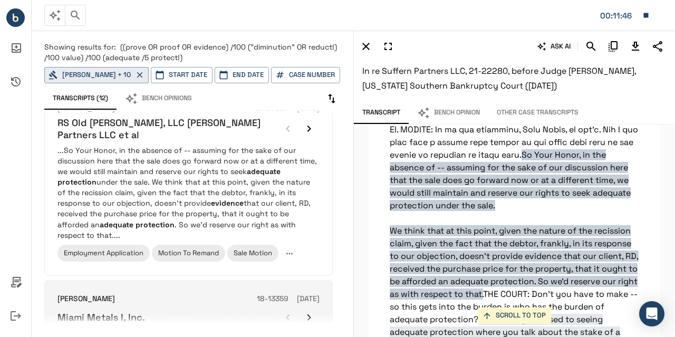
scroll to position [1212, 0]
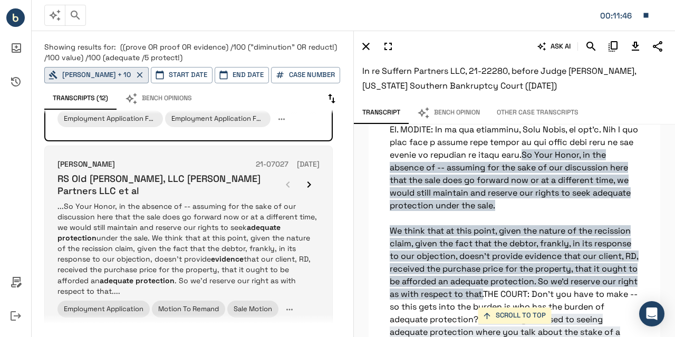
click at [258, 226] on p "...So Your Honor, in the absence of -- assuming for the sake of our discussion …" at bounding box center [188, 248] width 262 height 95
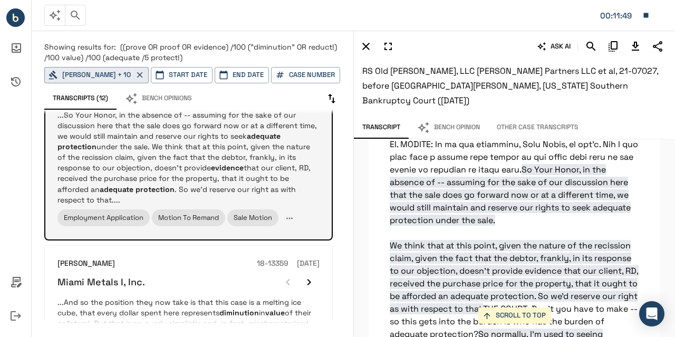
scroll to position [1344, 0]
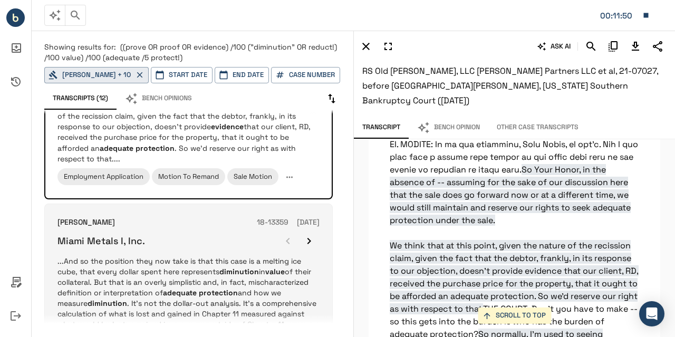
click at [221, 267] on em "diminution" at bounding box center [239, 271] width 40 height 9
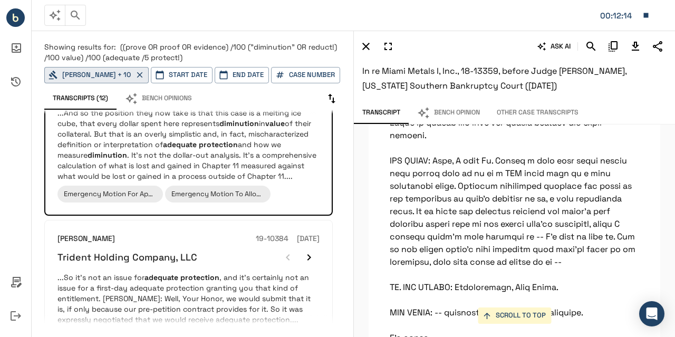
scroll to position [16811, 0]
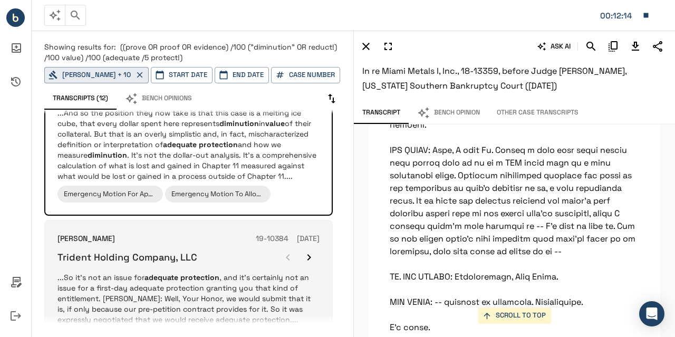
click at [211, 272] on p "...So it's not an issue for adequate protection , and it's certainly not an iss…" at bounding box center [188, 298] width 262 height 53
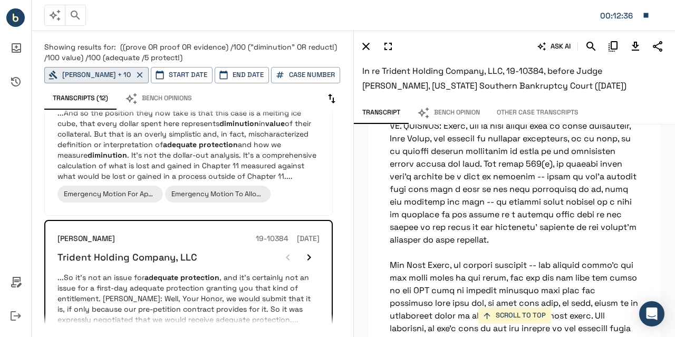
scroll to position [11961, 0]
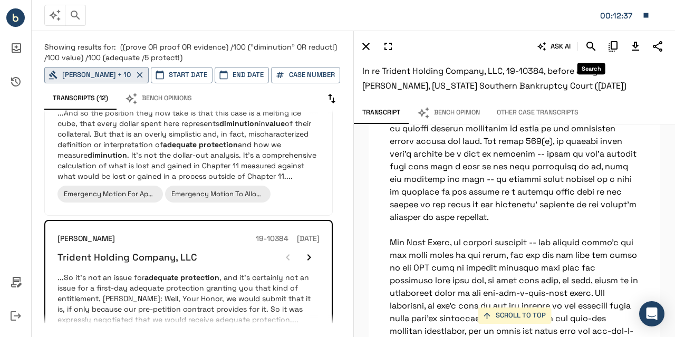
click at [587, 48] on icon "Search" at bounding box center [591, 46] width 13 height 13
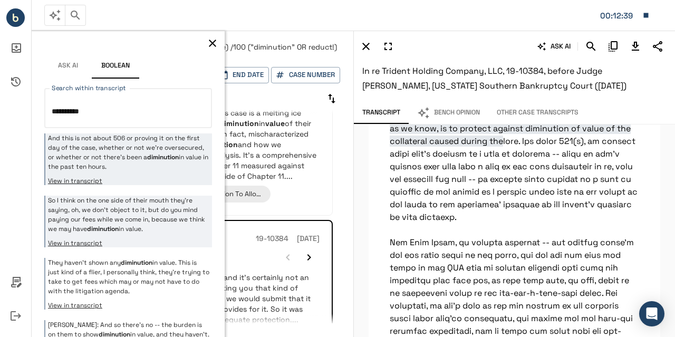
type textarea "**********"
click at [153, 208] on p "So I think on the one side of their mouth they're saying, oh, we don't object t…" at bounding box center [128, 215] width 161 height 38
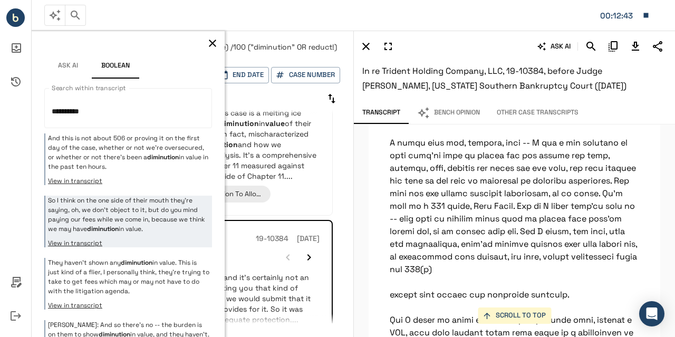
scroll to position [9604, 0]
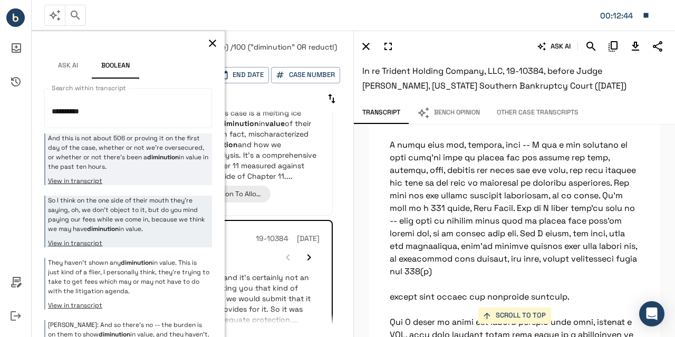
click at [131, 172] on div "And this is not about 506 or proving it on the first day of the case, whether o…" at bounding box center [128, 159] width 168 height 52
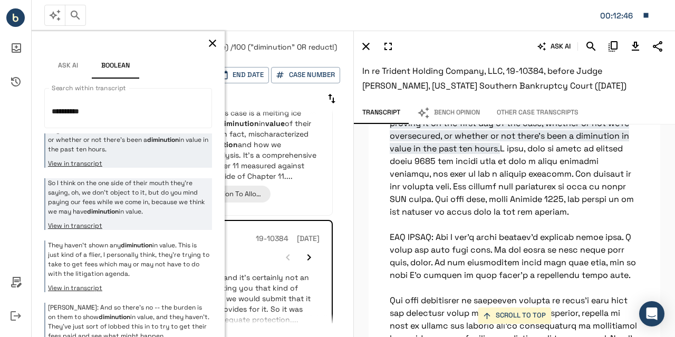
scroll to position [18, 0]
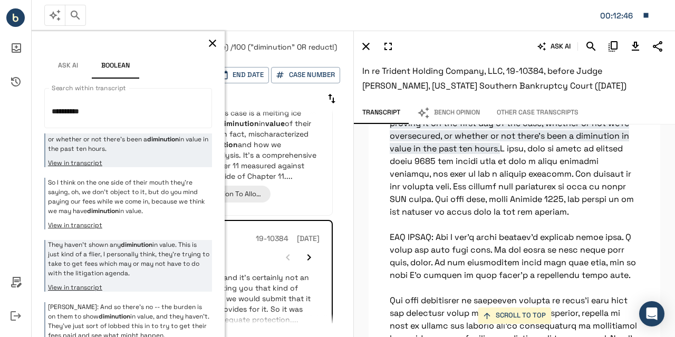
click at [154, 264] on p "They haven't shown any diminution in value. This is just kind of a flier, I per…" at bounding box center [128, 259] width 161 height 38
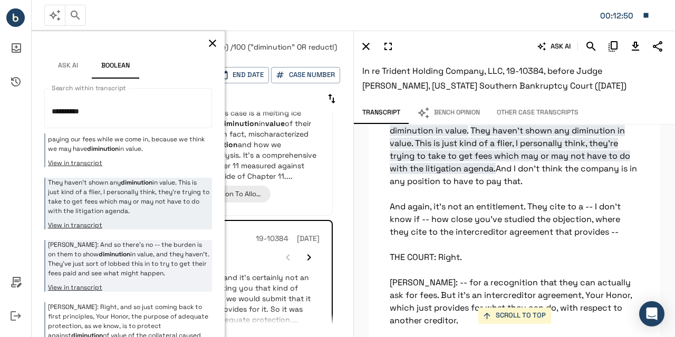
scroll to position [115, 0]
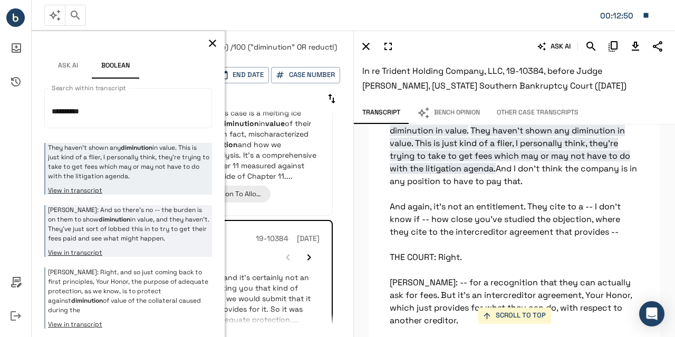
click at [136, 237] on p "[PERSON_NAME]: And so there's no -- the burden is on them to show diminution in…" at bounding box center [128, 224] width 161 height 38
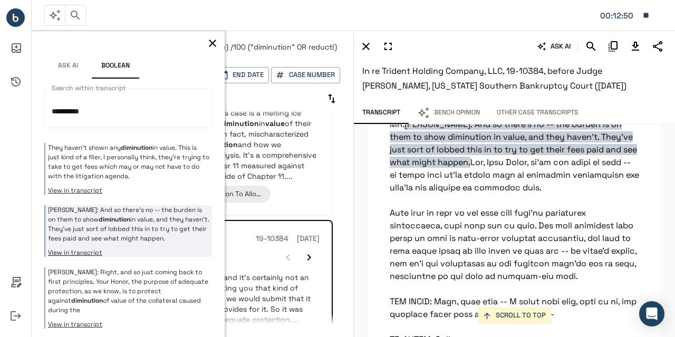
scroll to position [10169, 0]
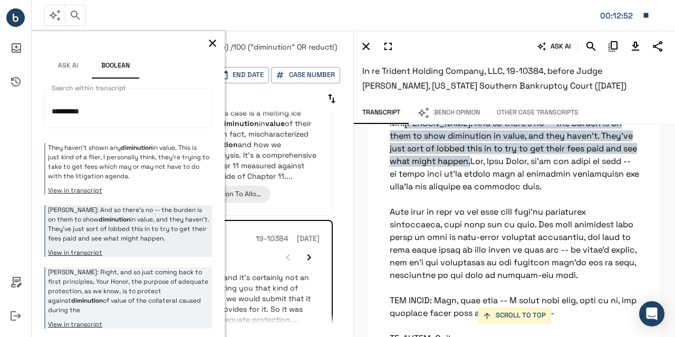
click at [153, 282] on p "[PERSON_NAME]: Right, and so just coming back to first principles, Your Honor, …" at bounding box center [128, 290] width 161 height 47
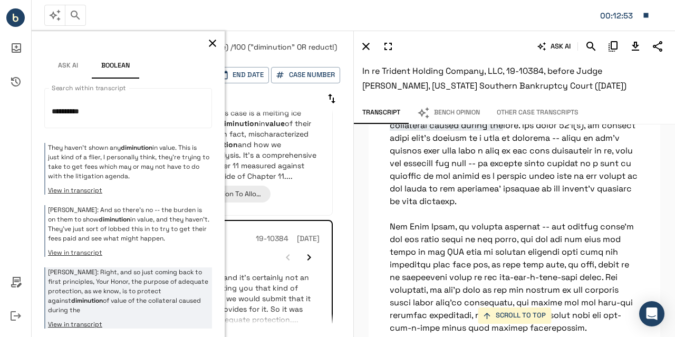
scroll to position [11979, 0]
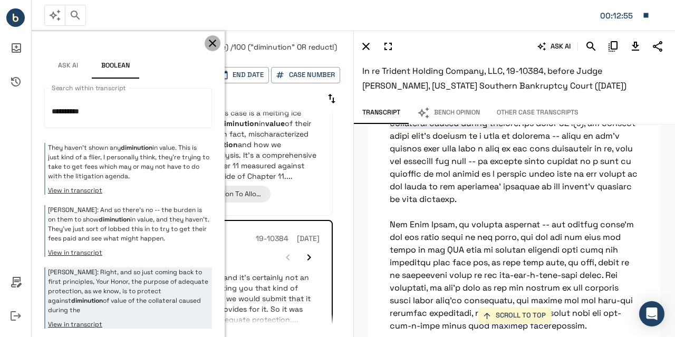
click at [209, 45] on icon "button" at bounding box center [212, 43] width 7 height 7
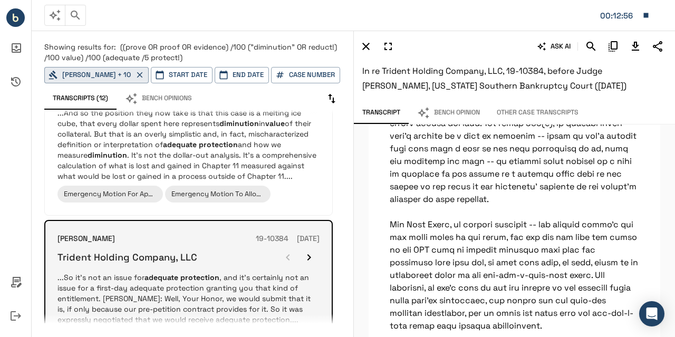
scroll to position [1523, 0]
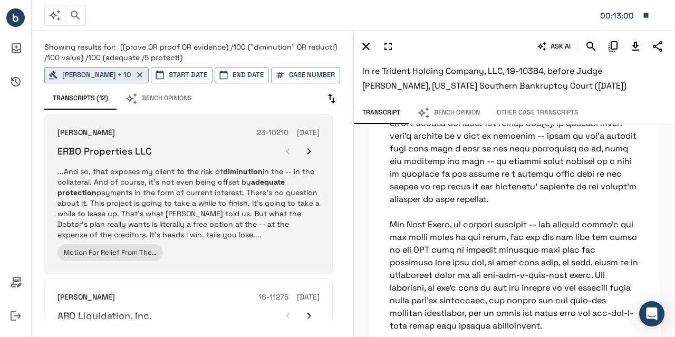
click at [234, 240] on p "...And so, that exposes my client to the risk of diminution in the -- in the co…" at bounding box center [188, 203] width 262 height 74
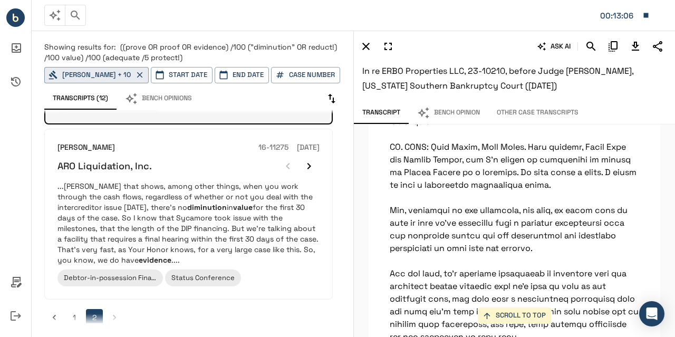
scroll to position [180, 0]
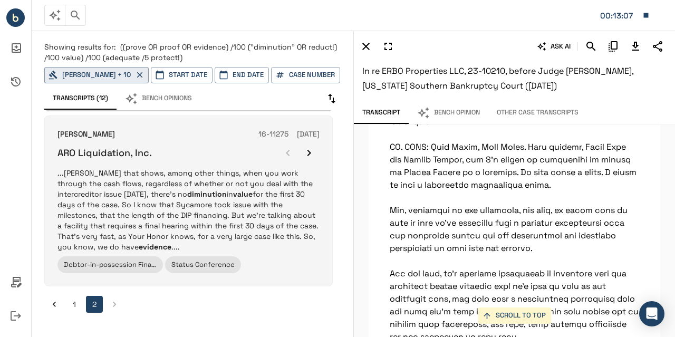
click at [284, 253] on div "[PERSON_NAME] 16-11275 [DATE] ARO Liquidation, Inc. ...[PERSON_NAME] that shows…" at bounding box center [188, 201] width 262 height 144
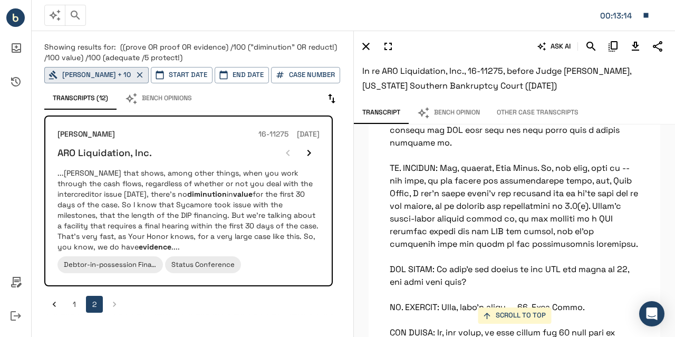
scroll to position [18593, 0]
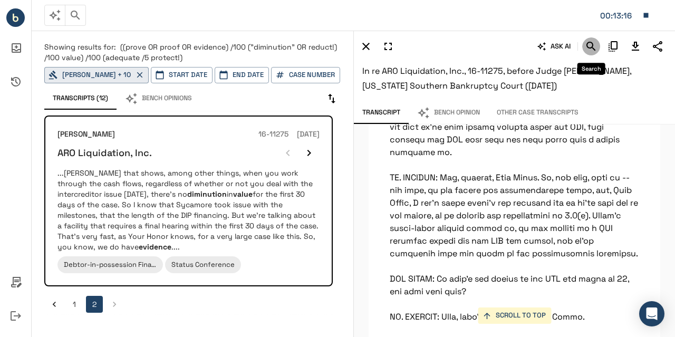
click at [586, 50] on icon "Search" at bounding box center [591, 46] width 13 height 13
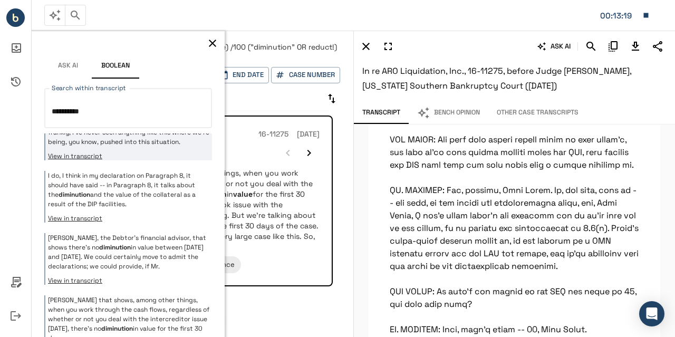
scroll to position [0, 0]
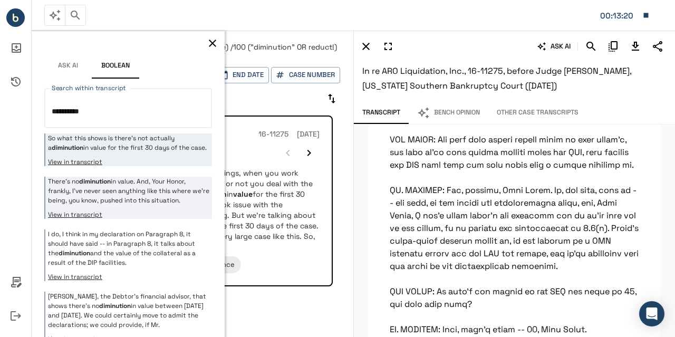
type textarea "**********"
click at [163, 205] on p "There's no diminution in value. And, Your Honor, frankly, I've never seen anyth…" at bounding box center [128, 191] width 161 height 28
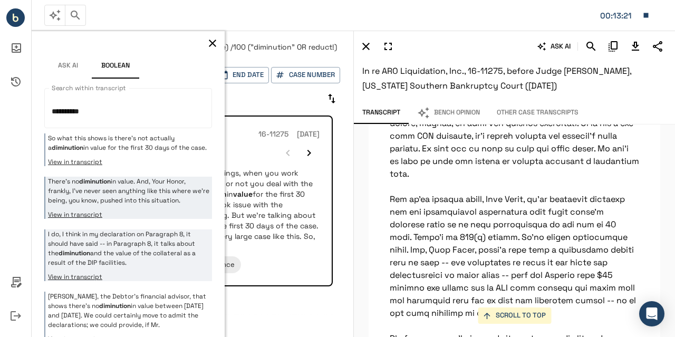
click at [167, 264] on p "I do, I think in my declaration on Paragraph 8, it should have said -- in Parag…" at bounding box center [128, 248] width 161 height 38
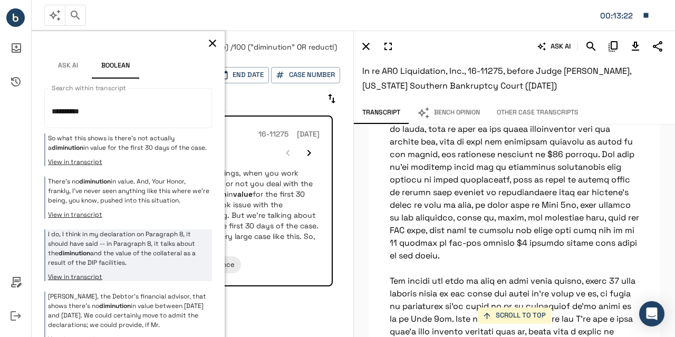
scroll to position [30023, 0]
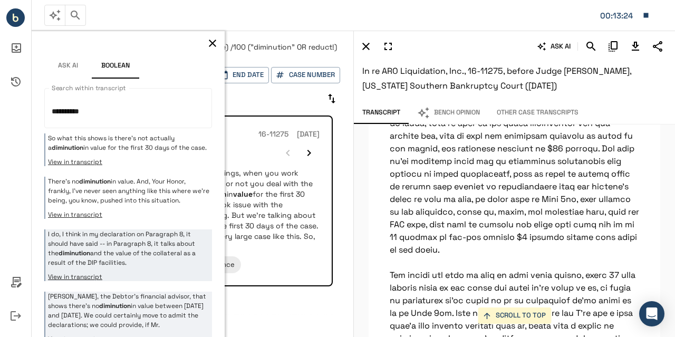
click at [162, 304] on p "[PERSON_NAME], the Debtor's financial advisor, that shows there's no diminution…" at bounding box center [128, 311] width 161 height 38
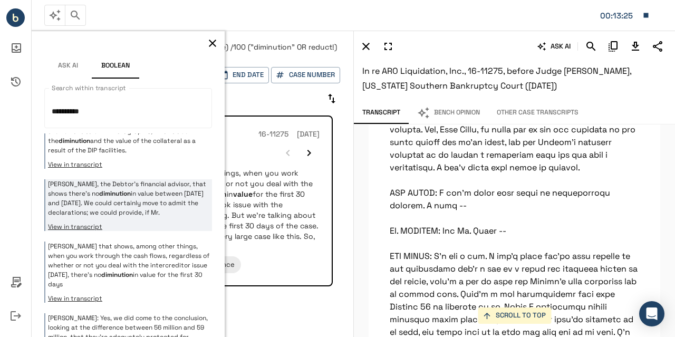
scroll to position [113, 0]
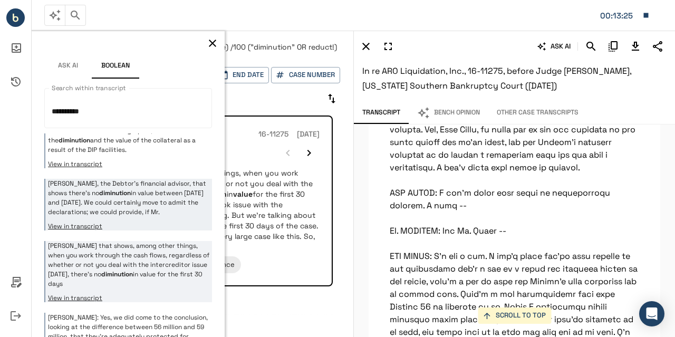
click at [133, 278] on em "diminution" at bounding box center [117, 274] width 32 height 8
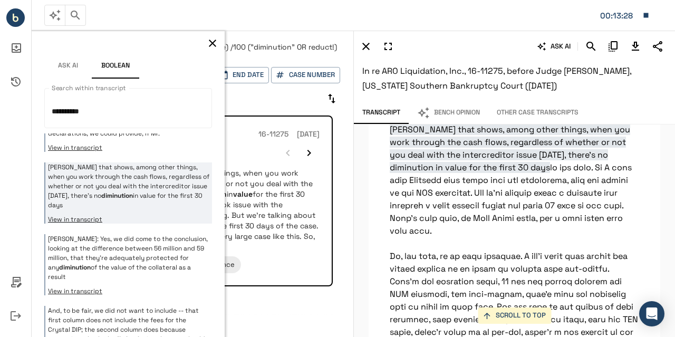
scroll to position [197, 0]
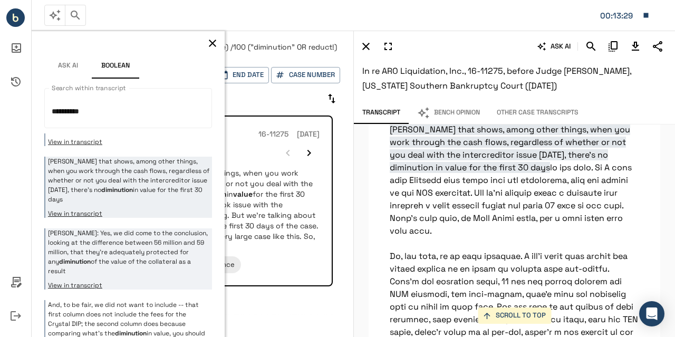
click at [139, 273] on p "[PERSON_NAME]: Yes, we did come to the conclusion, looking at the difference be…" at bounding box center [128, 251] width 161 height 47
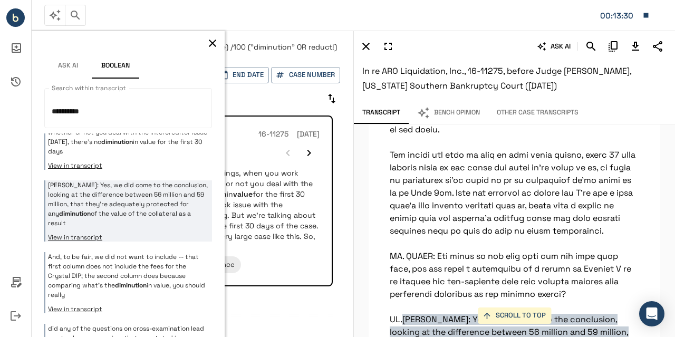
scroll to position [246, 0]
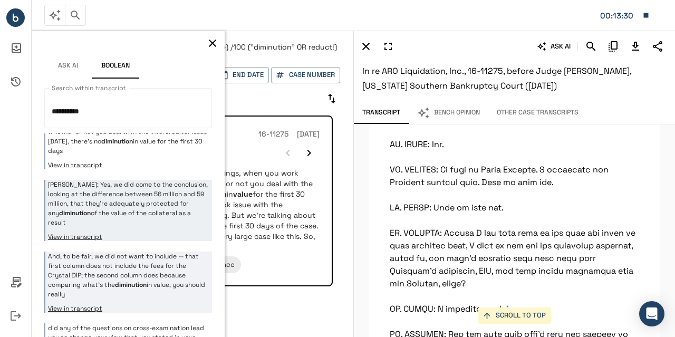
click at [173, 275] on p "And, to be fair, we did not want to include -- that first column does not inclu…" at bounding box center [128, 274] width 161 height 47
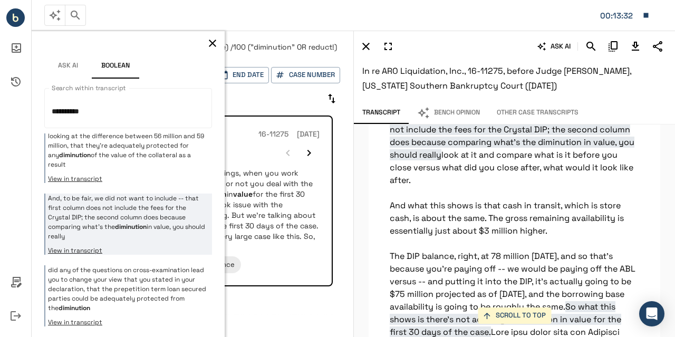
scroll to position [310, 0]
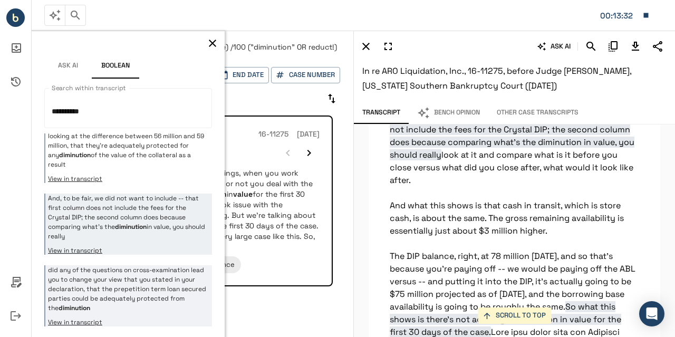
click at [149, 285] on p "did any of the questions on cross-examination lead you to change your view that…" at bounding box center [128, 288] width 161 height 47
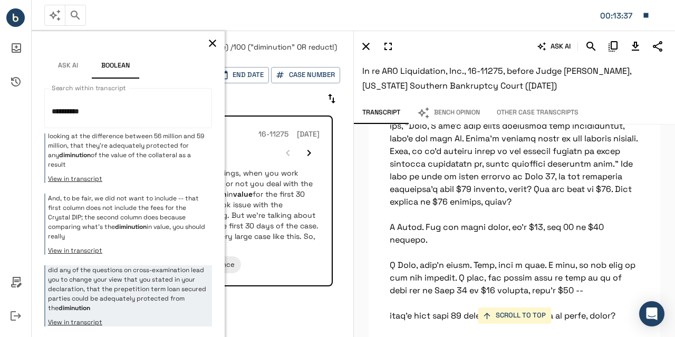
scroll to position [46518, 0]
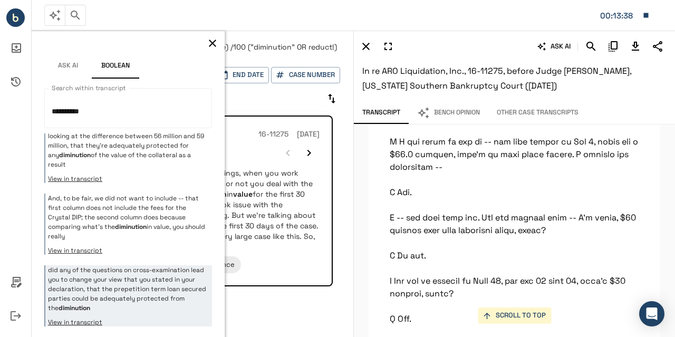
click at [207, 42] on icon "button" at bounding box center [212, 43] width 13 height 13
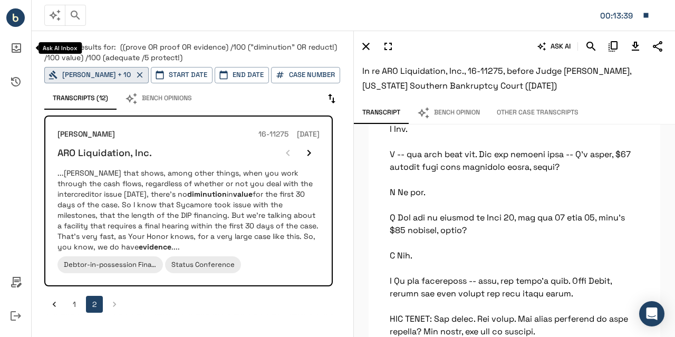
click at [13, 51] on icon "Ask AI Inbox" at bounding box center [15, 47] width 25 height 25
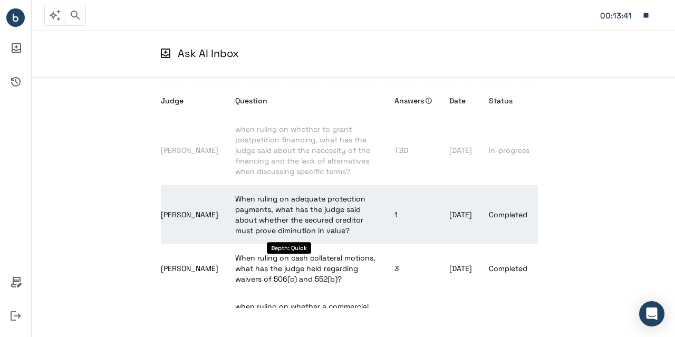
click at [303, 219] on span "When ruling on adequate protection payments, what has the judge said about whet…" at bounding box center [300, 214] width 130 height 41
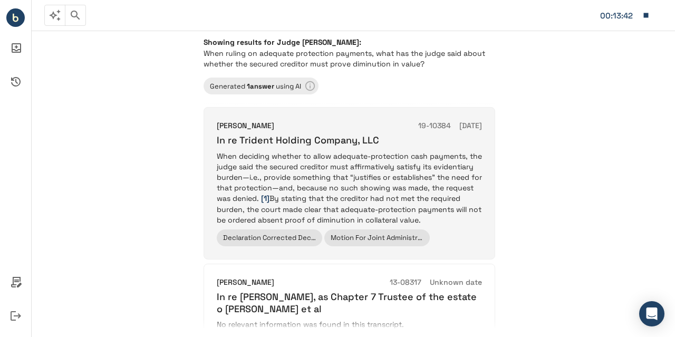
click at [285, 181] on p "When deciding whether to allow adequate-protection cash payments, the judge sai…" at bounding box center [349, 188] width 265 height 74
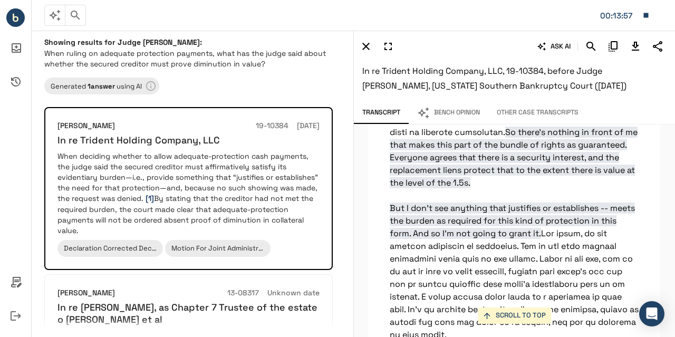
scroll to position [12603, 0]
click at [636, 45] on icon "Download Transcript" at bounding box center [635, 46] width 7 height 9
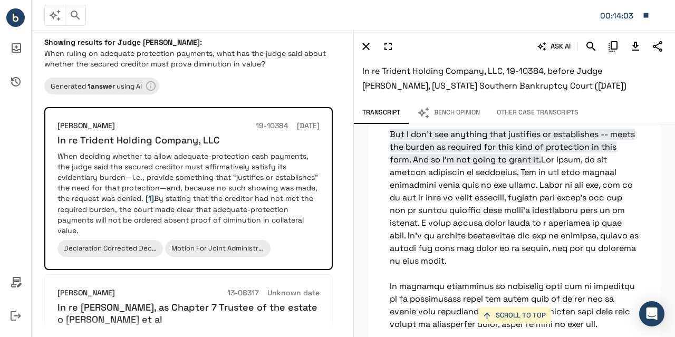
scroll to position [12677, 0]
click at [634, 45] on icon "Download Transcript" at bounding box center [635, 46] width 7 height 9
click at [464, 117] on button "Bench Opinion" at bounding box center [449, 113] width 80 height 22
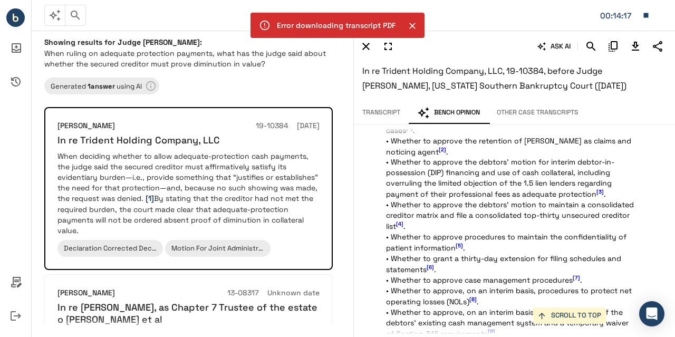
scroll to position [993, 0]
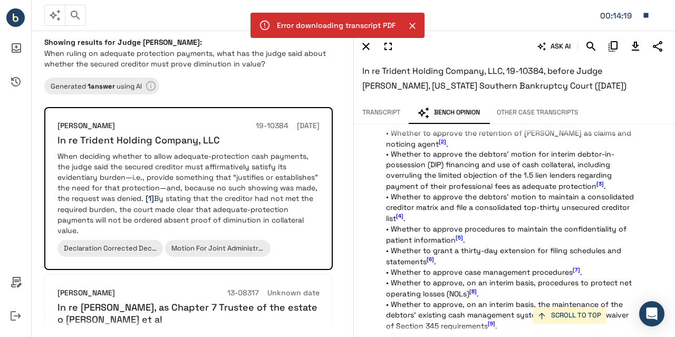
click at [409, 25] on icon "Close" at bounding box center [412, 26] width 11 height 11
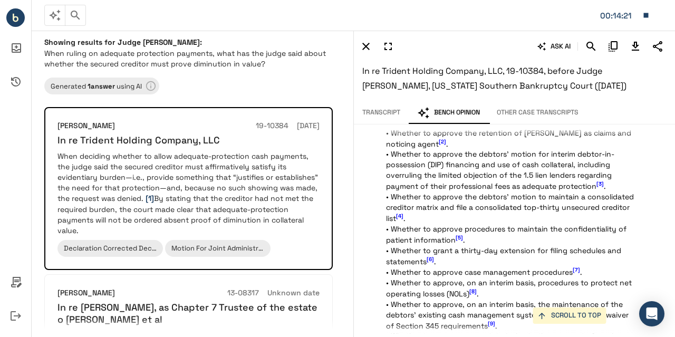
click at [602, 187] on span "[3]" at bounding box center [599, 183] width 7 height 7
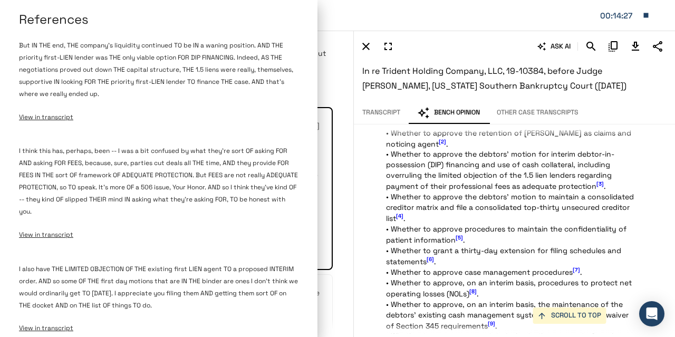
scroll to position [0, 0]
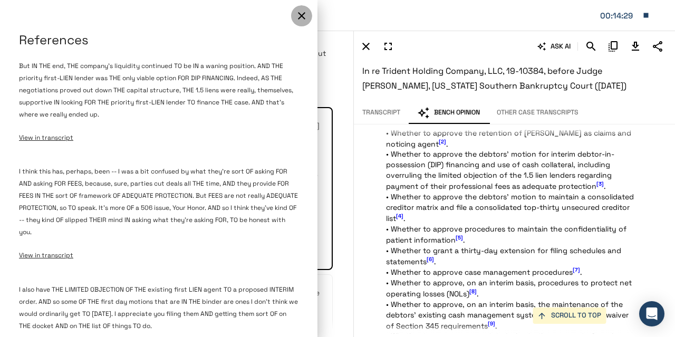
click at [295, 13] on icon "button" at bounding box center [301, 15] width 13 height 13
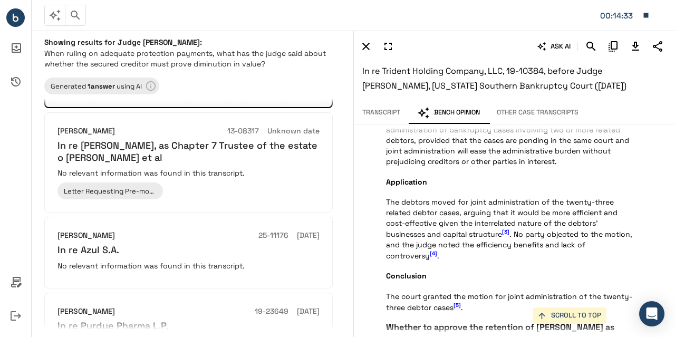
scroll to position [162, 0]
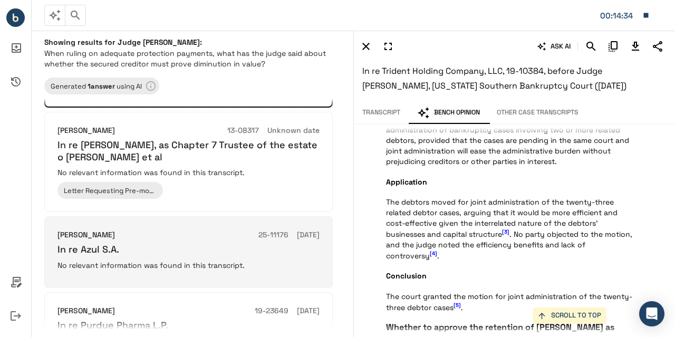
click at [269, 270] on div "[PERSON_NAME] 25-11176 [DATE] In re Azul S.A. No relevant information was found…" at bounding box center [188, 251] width 262 height 45
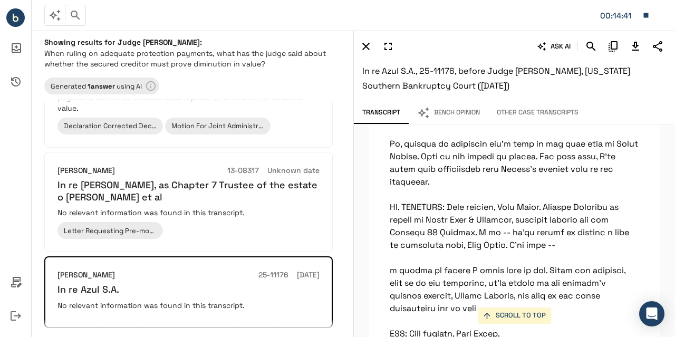
scroll to position [275, 0]
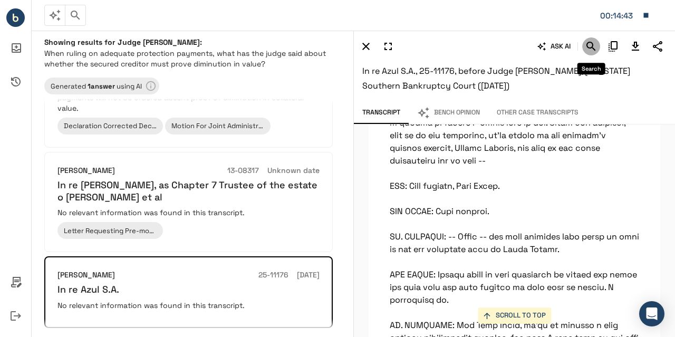
click at [589, 45] on icon "Search" at bounding box center [591, 46] width 13 height 13
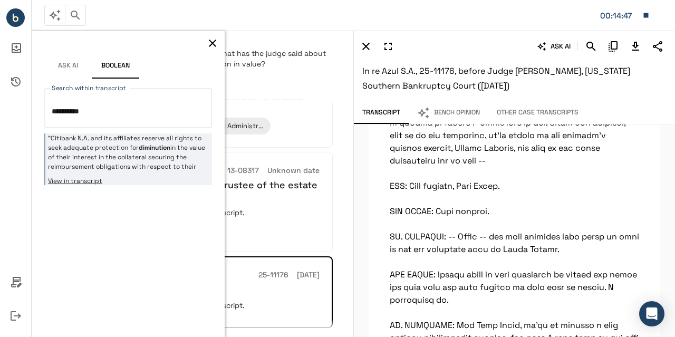
type textarea "**********"
click at [177, 161] on p ""Citibank N.A. and its affiliates reserve all rights to seek adequate protectio…" at bounding box center [128, 152] width 161 height 38
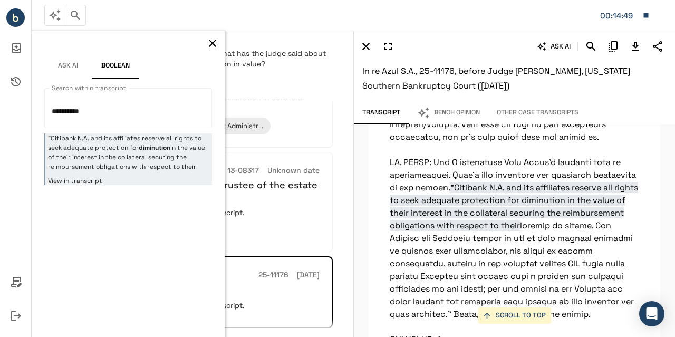
scroll to position [18622, 0]
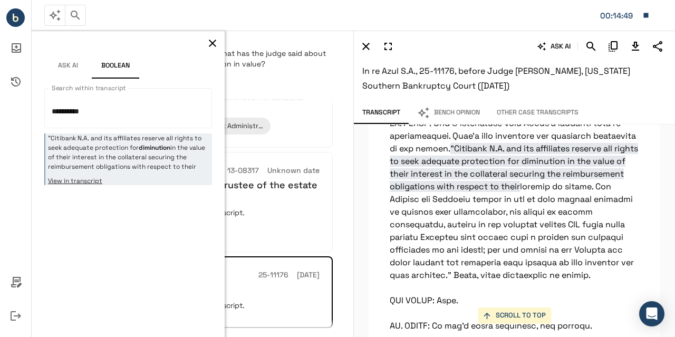
click at [217, 42] on icon "button" at bounding box center [212, 43] width 13 height 13
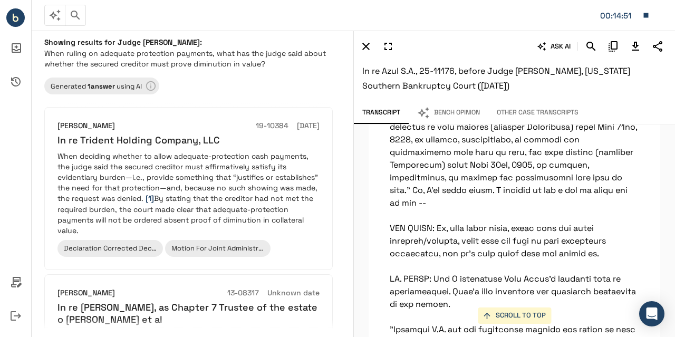
scroll to position [18422, 0]
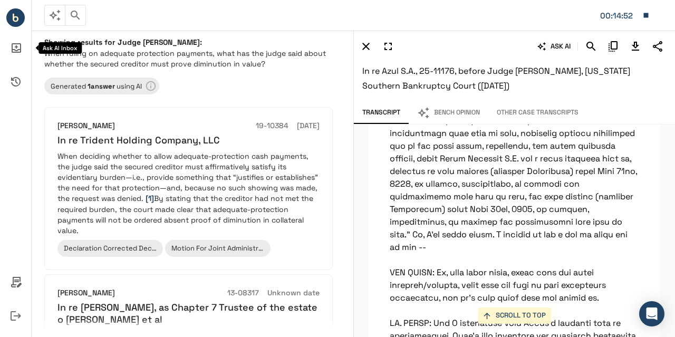
click at [22, 44] on icon "Ask AI Inbox" at bounding box center [15, 47] width 25 height 25
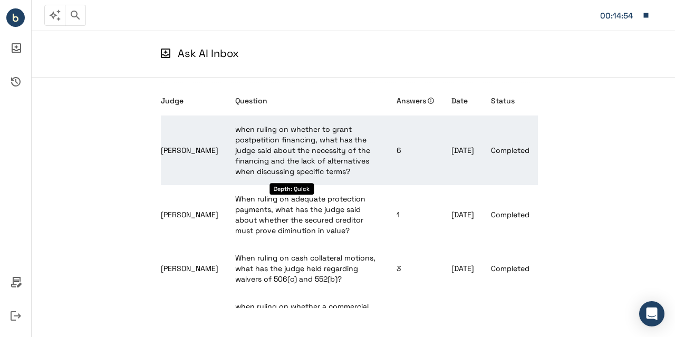
click at [267, 134] on span "when ruling on whether to grant postpetition financing, what has the judge said…" at bounding box center [302, 150] width 135 height 52
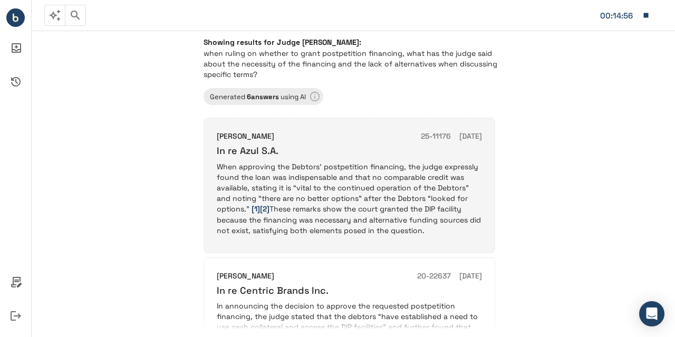
click at [297, 182] on p "When approving the Debtors’ postpetition financing, the judge expressly found t…" at bounding box center [349, 198] width 265 height 74
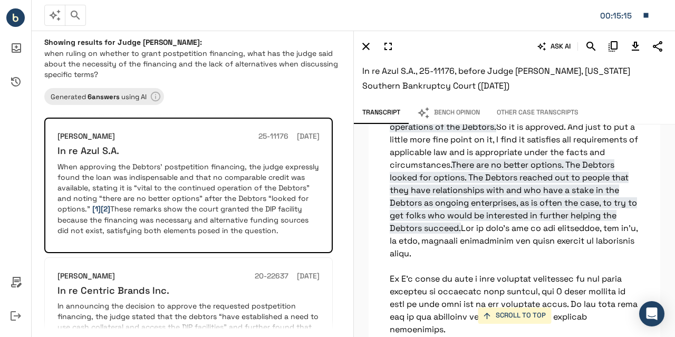
scroll to position [35258, 0]
click at [633, 47] on icon "Download Transcript" at bounding box center [635, 46] width 13 height 13
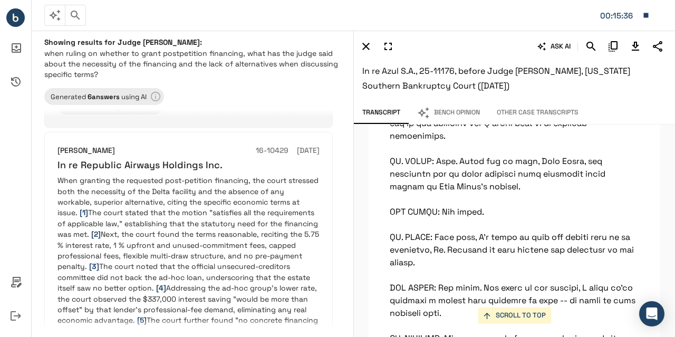
scroll to position [704, 0]
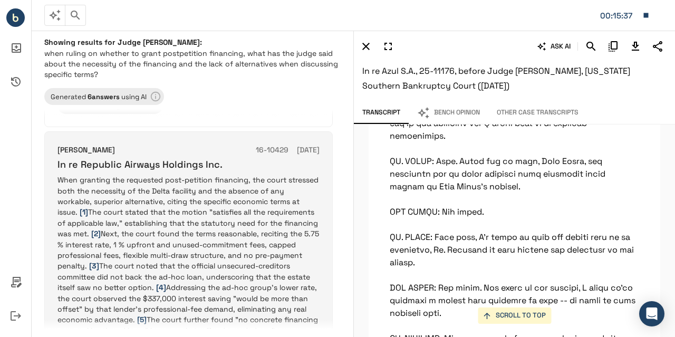
click at [227, 276] on p "When granting the requested post-petition financing, the court stressed both th…" at bounding box center [188, 309] width 262 height 268
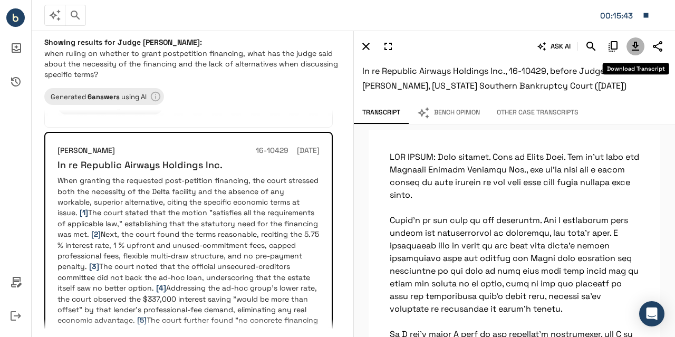
click at [636, 48] on icon "Download Transcript" at bounding box center [635, 46] width 13 height 13
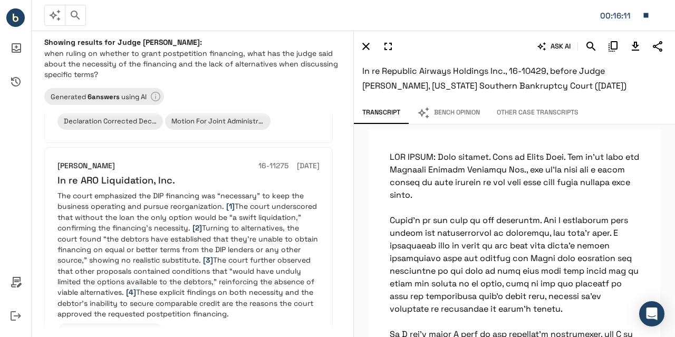
scroll to position [478, 0]
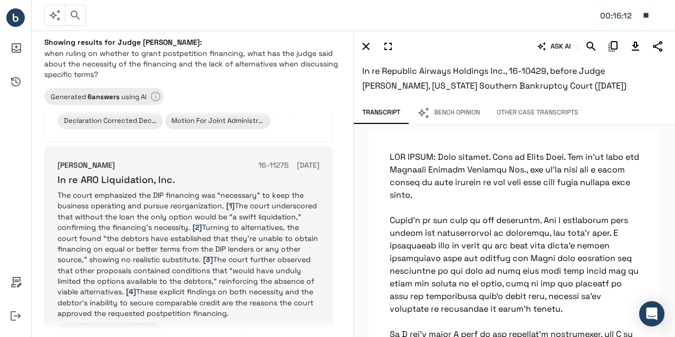
click at [151, 239] on p "The court emphasized the DIP financing was “necessary” to keep the business ope…" at bounding box center [188, 254] width 262 height 129
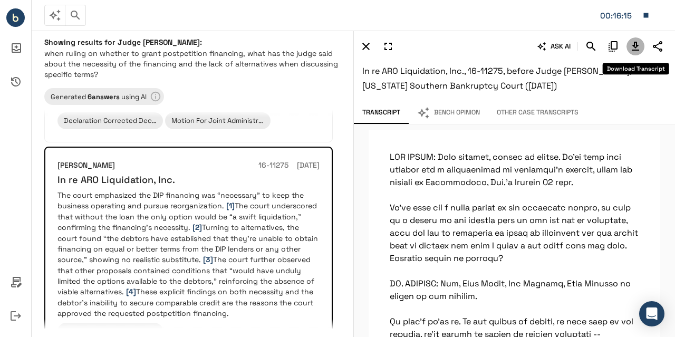
click at [637, 41] on icon "Download Transcript" at bounding box center [635, 46] width 13 height 13
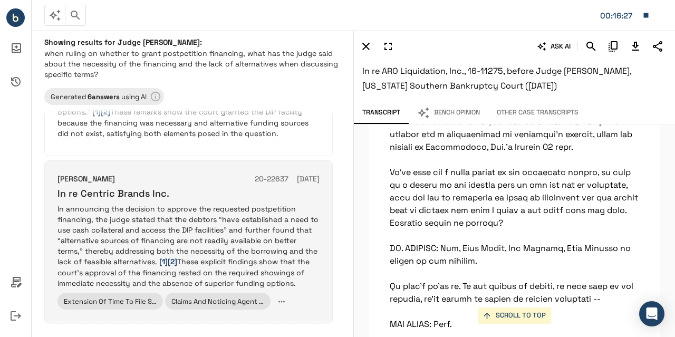
scroll to position [0, 0]
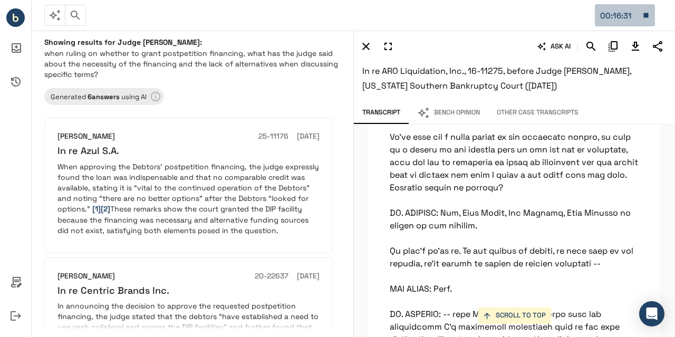
click at [644, 20] on button "00:16:31" at bounding box center [625, 15] width 60 height 22
